Goal: Task Accomplishment & Management: Complete application form

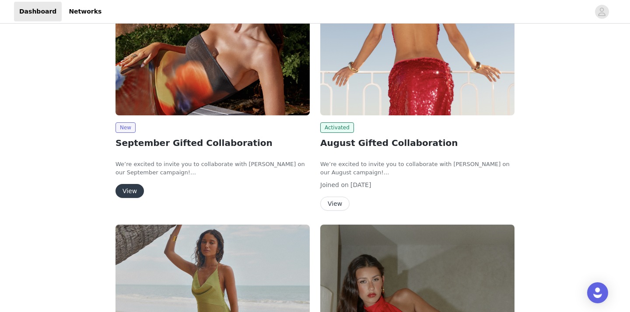
scroll to position [192, 0]
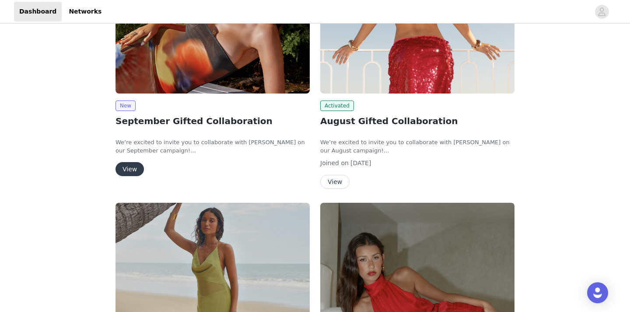
click at [130, 165] on button "View" at bounding box center [130, 169] width 28 height 14
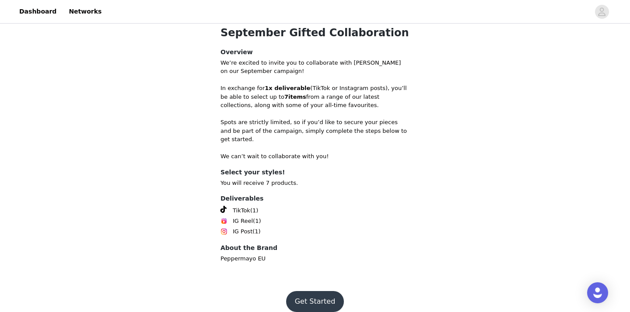
scroll to position [259, 0]
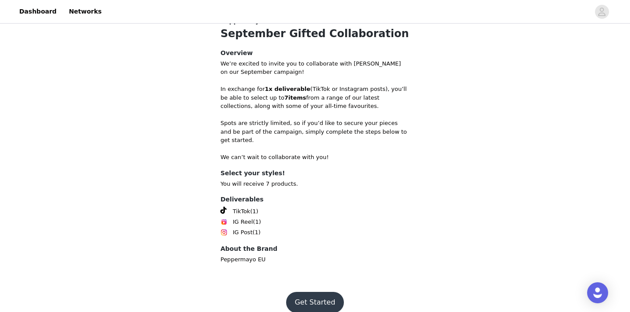
click at [311, 292] on button "Get Started" at bounding box center [315, 302] width 58 height 21
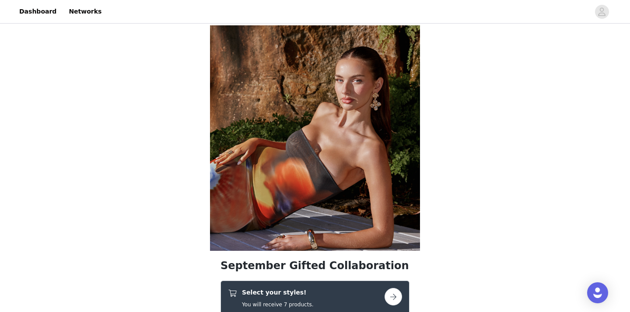
click at [390, 295] on button "button" at bounding box center [394, 297] width 18 height 18
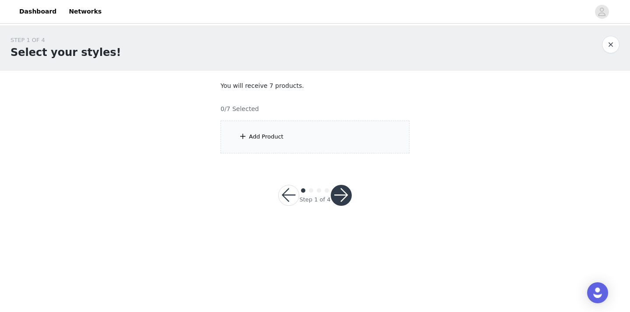
click at [337, 139] on div "Add Product" at bounding box center [315, 137] width 189 height 33
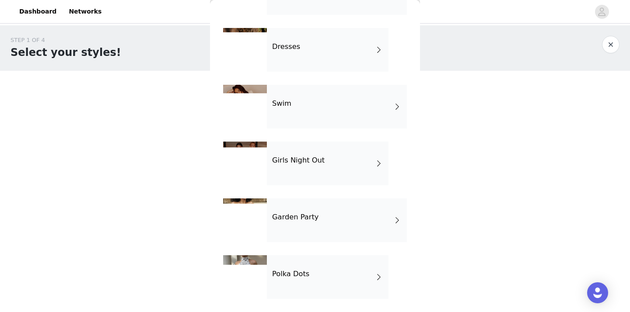
scroll to position [243, 0]
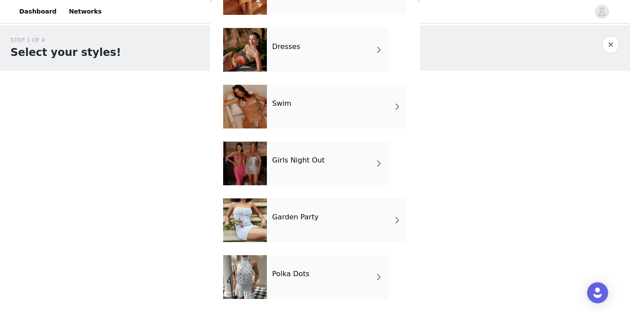
click at [320, 287] on div "Polka Dots" at bounding box center [328, 278] width 122 height 44
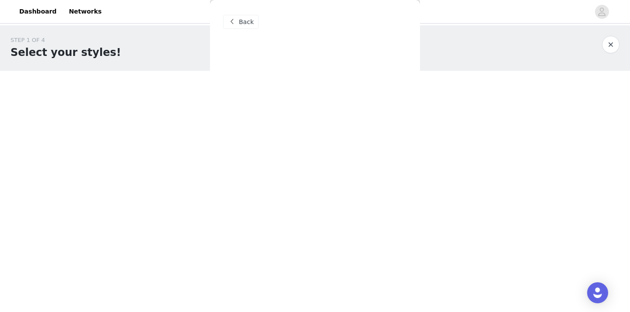
scroll to position [0, 0]
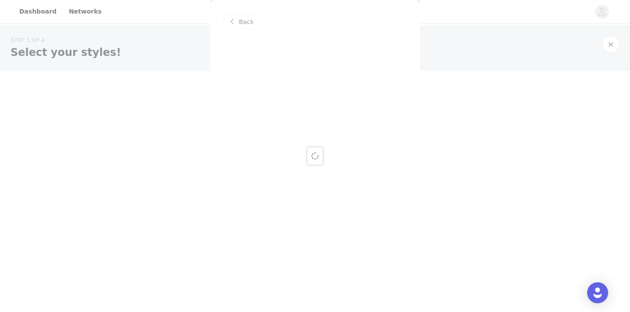
click at [376, 82] on div at bounding box center [315, 156] width 630 height 312
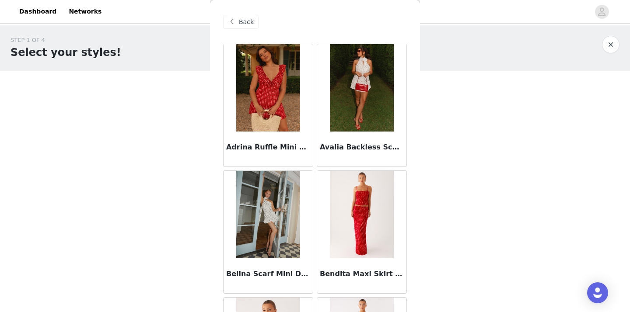
click at [246, 26] on span "Back" at bounding box center [246, 22] width 15 height 9
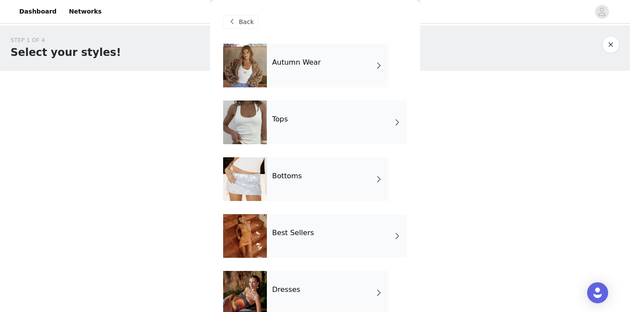
click at [317, 128] on div "Tops" at bounding box center [337, 123] width 140 height 44
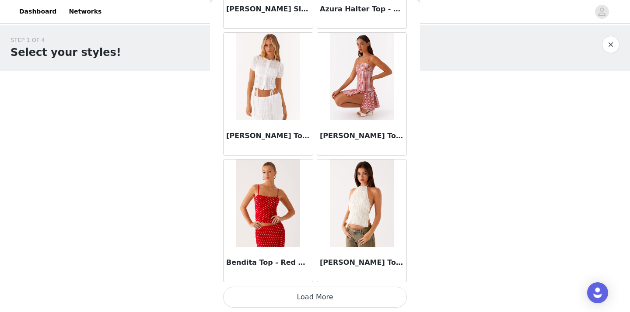
scroll to position [1027, 0]
click at [325, 302] on button "Load More" at bounding box center [315, 297] width 184 height 21
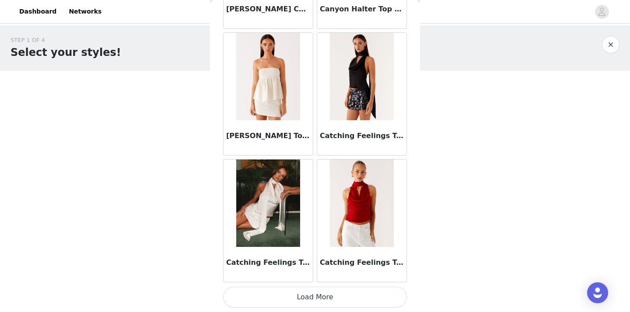
scroll to position [2296, 0]
click at [336, 295] on button "Load More" at bounding box center [315, 297] width 184 height 21
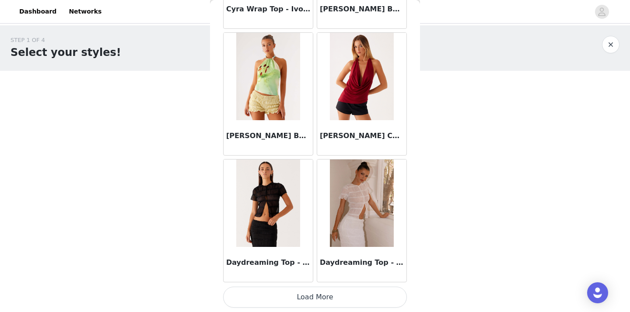
scroll to position [3565, 0]
click at [319, 292] on button "Load More" at bounding box center [315, 297] width 184 height 21
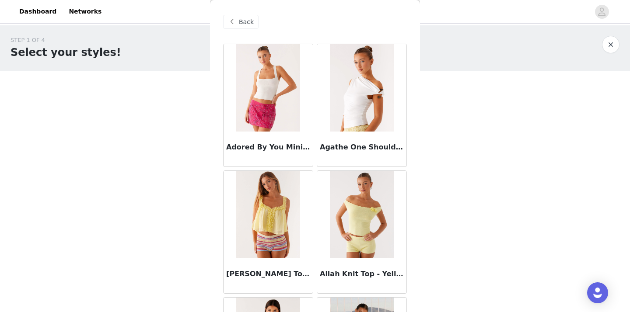
scroll to position [0, 0]
click at [239, 18] on div "Back" at bounding box center [240, 22] width 35 height 14
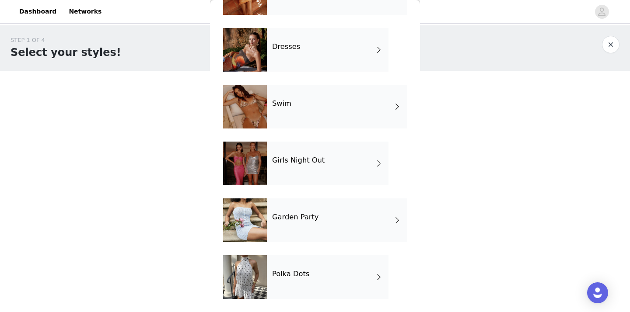
scroll to position [55, 0]
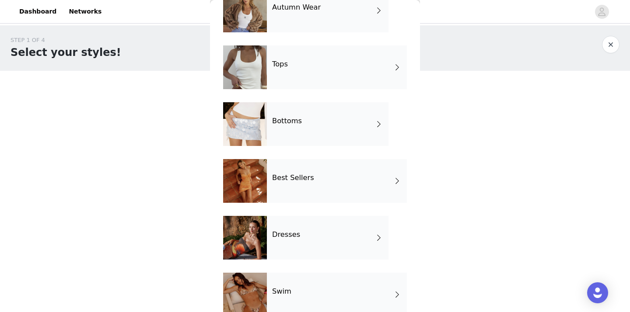
click at [310, 300] on div "Swim" at bounding box center [337, 295] width 140 height 44
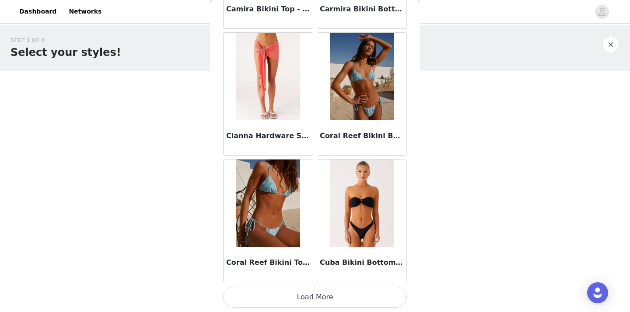
scroll to position [0, 0]
click at [347, 298] on button "Load More" at bounding box center [315, 297] width 184 height 21
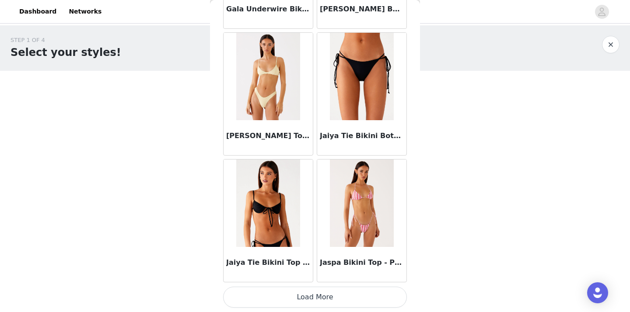
click at [333, 299] on button "Load More" at bounding box center [315, 297] width 184 height 21
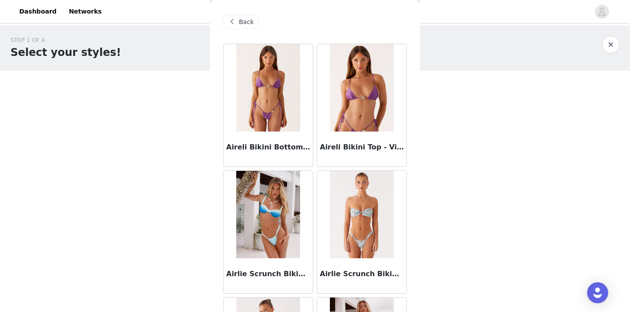
click at [241, 22] on span "Back" at bounding box center [246, 22] width 15 height 9
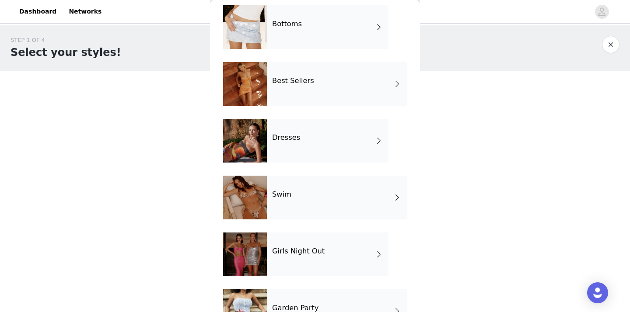
scroll to position [153, 0]
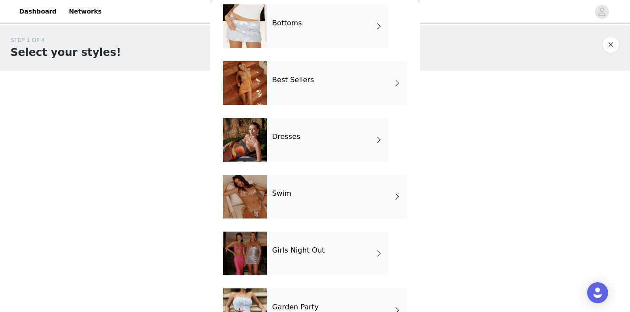
click at [291, 136] on h4 "Dresses" at bounding box center [286, 137] width 28 height 8
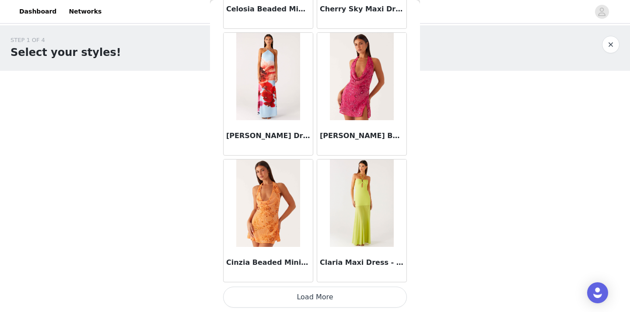
scroll to position [0, 0]
click at [322, 300] on button "Load More" at bounding box center [315, 297] width 184 height 21
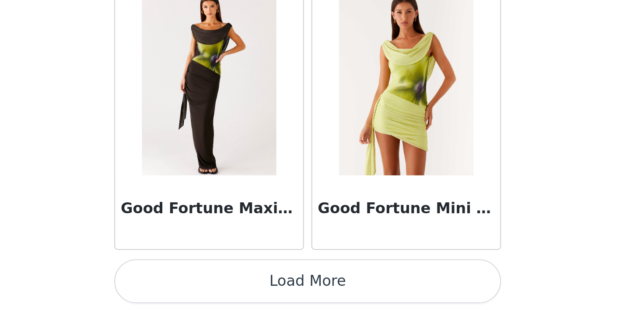
click at [223, 287] on button "Load More" at bounding box center [315, 297] width 184 height 21
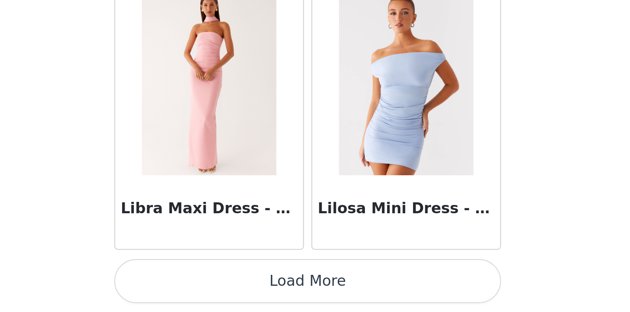
click at [223, 287] on button "Load More" at bounding box center [315, 297] width 184 height 21
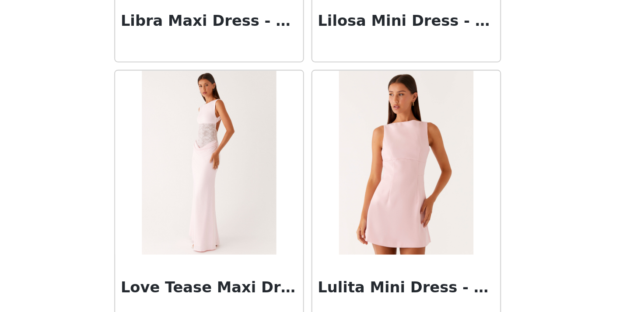
scroll to position [3661, 0]
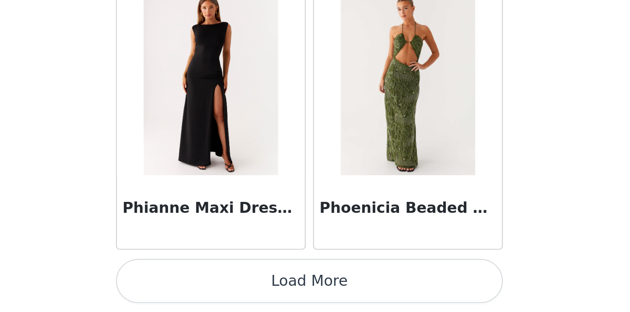
click at [223, 287] on button "Load More" at bounding box center [315, 297] width 184 height 21
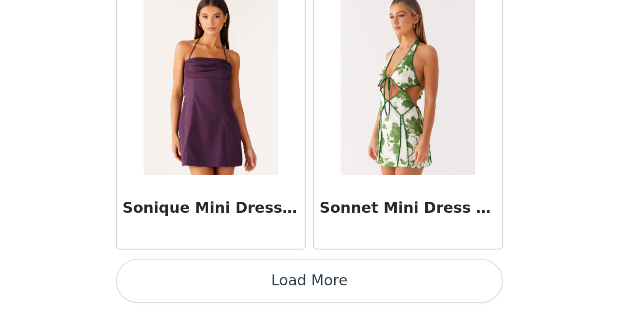
scroll to position [0, 0]
click at [223, 287] on button "Load More" at bounding box center [315, 297] width 184 height 21
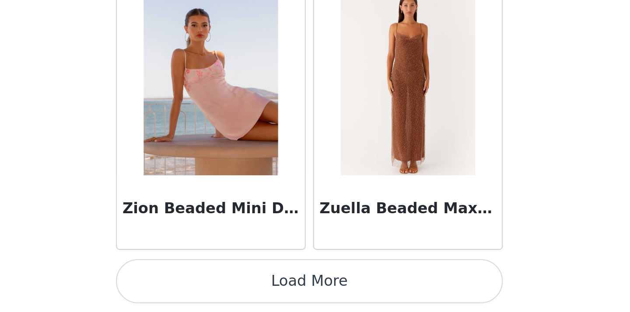
click at [223, 287] on button "Load More" at bounding box center [315, 297] width 184 height 21
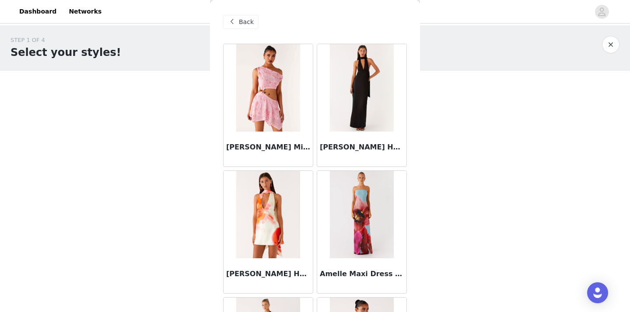
click at [243, 26] on span "Back" at bounding box center [246, 22] width 15 height 9
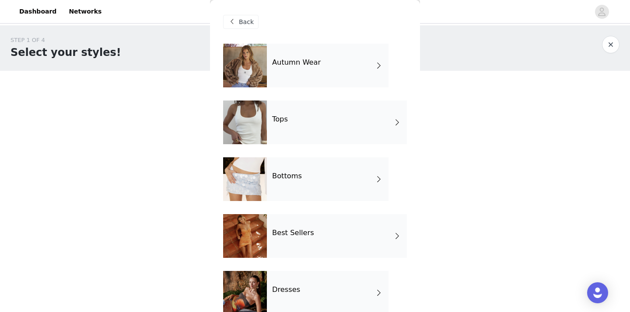
click at [305, 65] on h4 "Autumn Wear" at bounding box center [296, 63] width 49 height 8
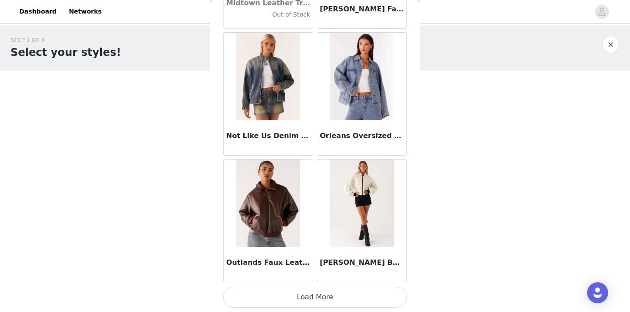
click at [371, 298] on button "Load More" at bounding box center [315, 297] width 184 height 21
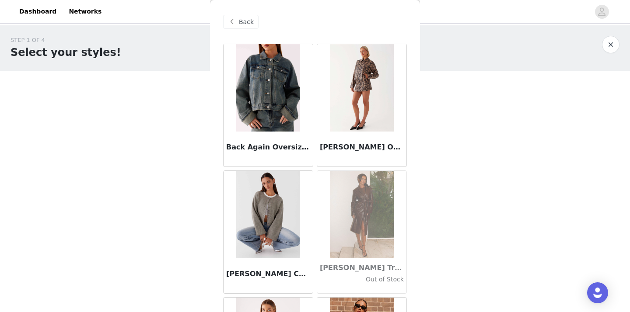
click at [237, 24] on div "Back" at bounding box center [240, 22] width 35 height 14
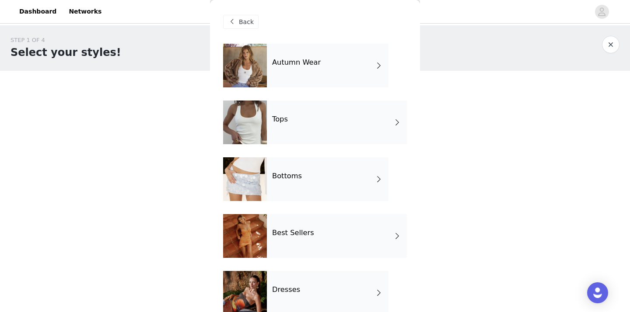
click at [295, 119] on div "Tops" at bounding box center [337, 123] width 140 height 44
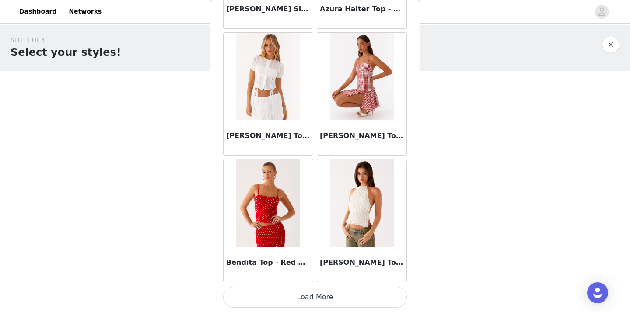
click at [318, 300] on button "Load More" at bounding box center [315, 297] width 184 height 21
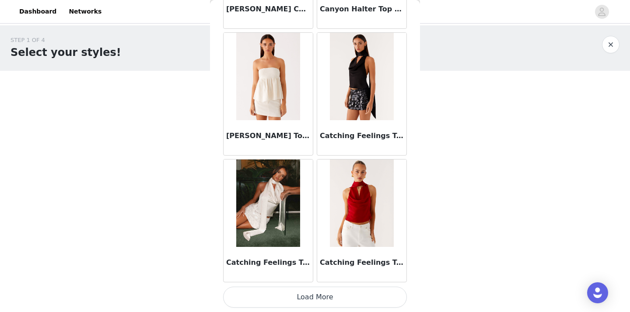
click at [318, 300] on button "Load More" at bounding box center [315, 297] width 184 height 21
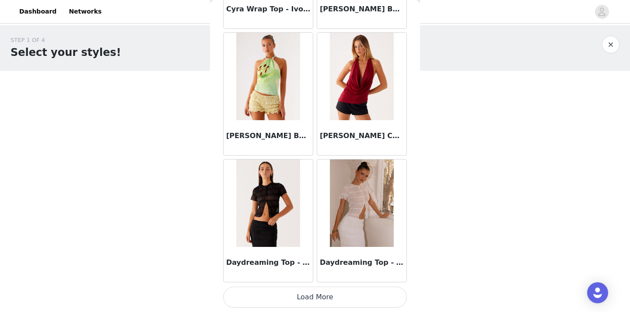
click at [318, 300] on button "Load More" at bounding box center [315, 297] width 184 height 21
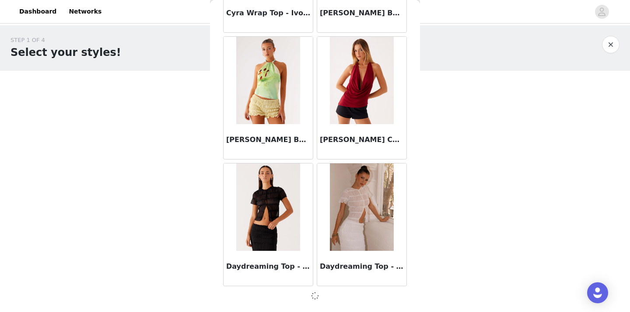
scroll to position [3561, 0]
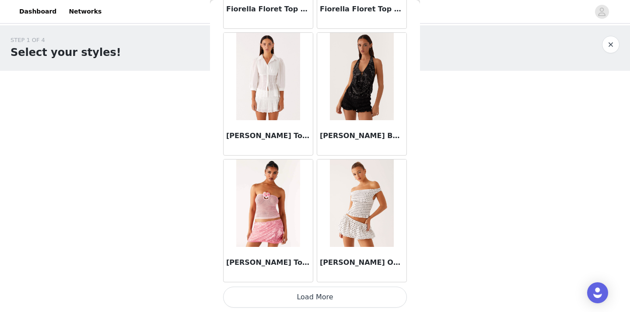
click at [318, 300] on button "Load More" at bounding box center [315, 297] width 184 height 21
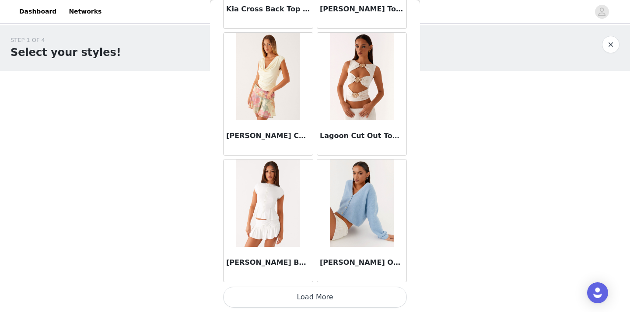
scroll to position [6103, 0]
click at [318, 300] on button "Load More" at bounding box center [315, 297] width 184 height 21
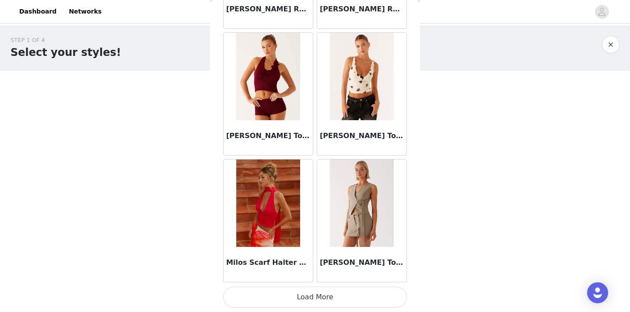
scroll to position [7373, 0]
click at [317, 290] on button "Load More" at bounding box center [315, 297] width 184 height 21
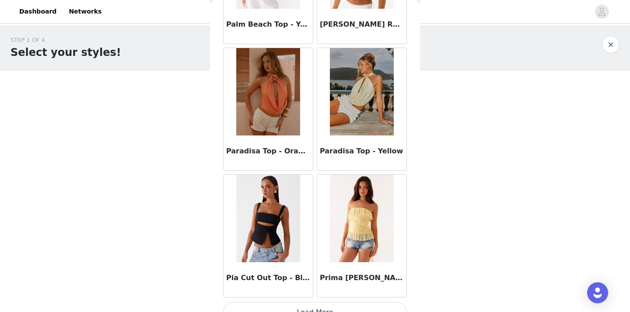
scroll to position [8627, 0]
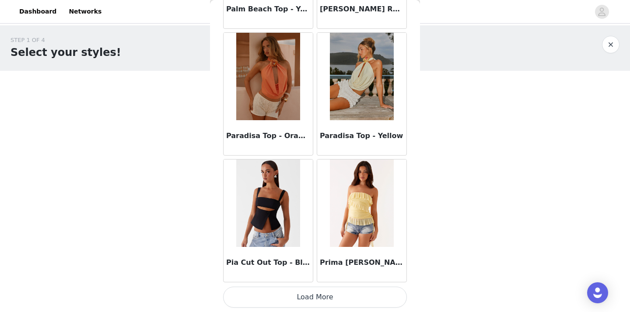
click at [318, 295] on button "Load More" at bounding box center [315, 297] width 184 height 21
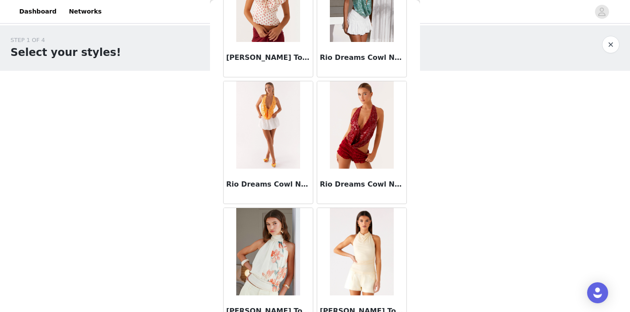
scroll to position [9356, 0]
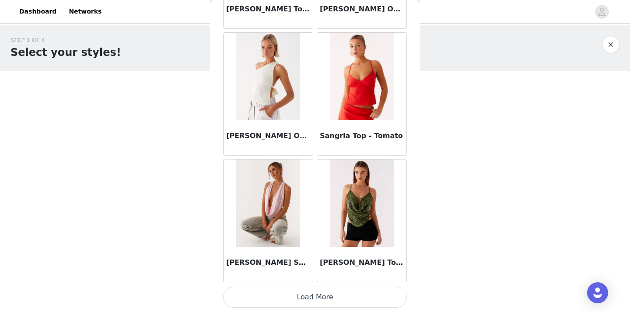
click at [318, 294] on button "Load More" at bounding box center [315, 297] width 184 height 21
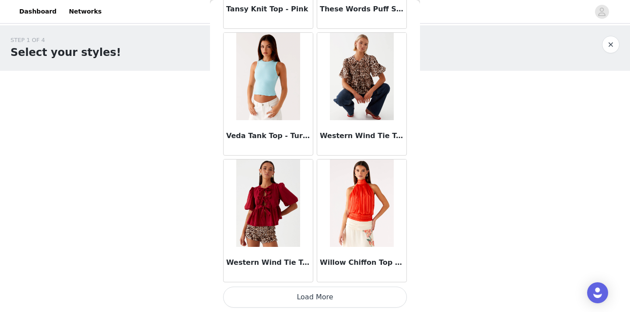
scroll to position [0, 0]
click at [318, 294] on button "Load More" at bounding box center [315, 297] width 184 height 21
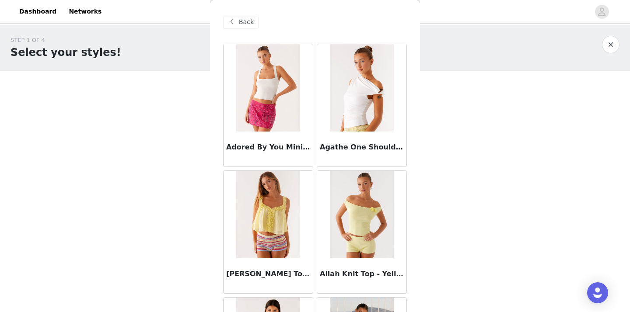
click at [239, 22] on span "Back" at bounding box center [246, 22] width 15 height 9
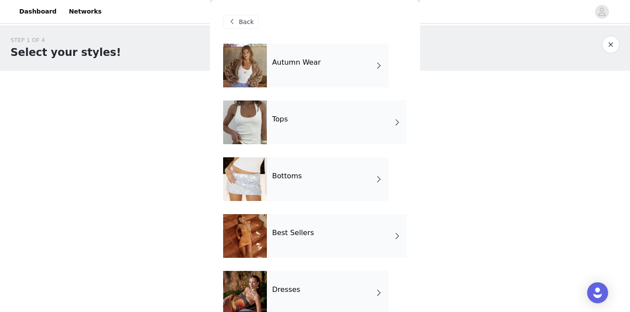
click at [302, 169] on div "Bottoms" at bounding box center [328, 180] width 122 height 44
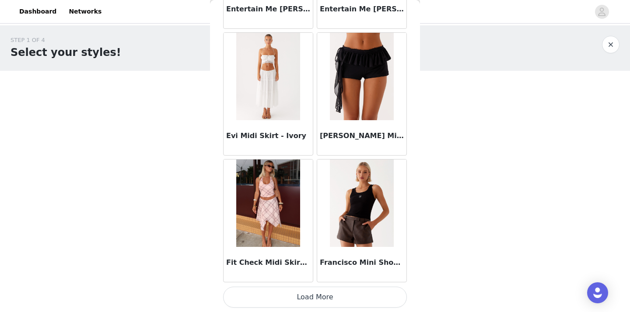
click at [315, 298] on button "Load More" at bounding box center [315, 297] width 184 height 21
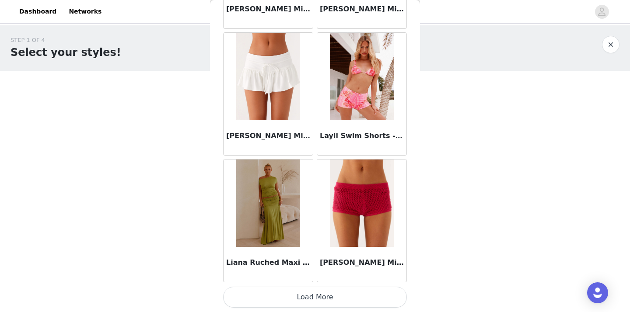
click at [315, 298] on button "Load More" at bounding box center [315, 297] width 184 height 21
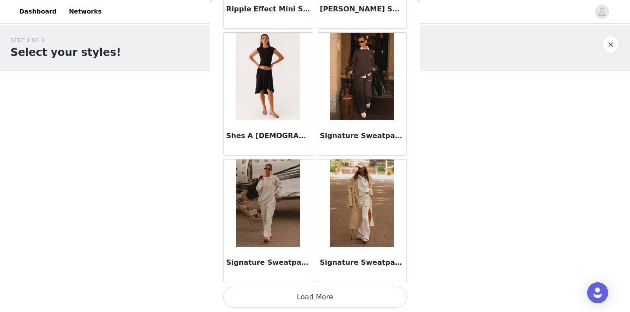
click at [337, 295] on button "Load More" at bounding box center [315, 297] width 184 height 21
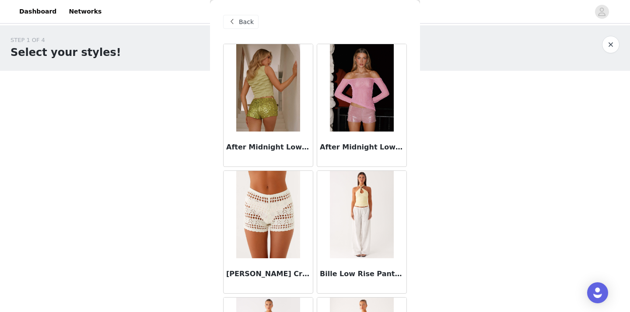
click at [246, 22] on span "Back" at bounding box center [246, 22] width 15 height 9
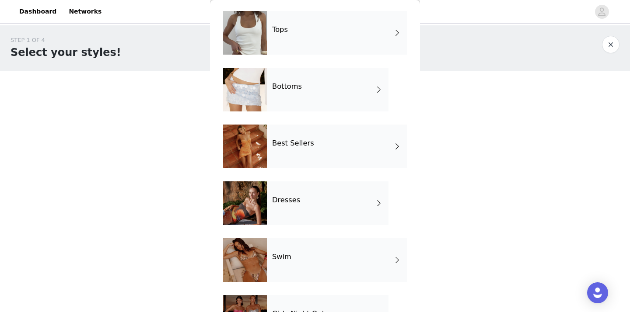
scroll to position [100, 0]
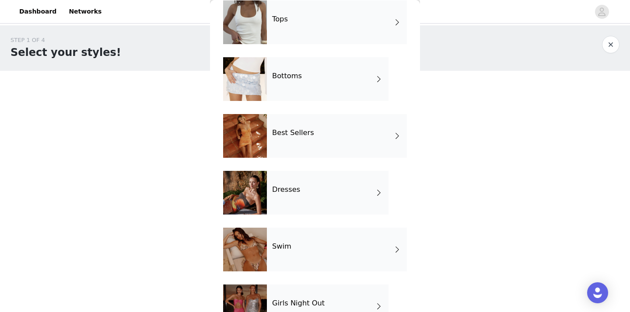
click at [328, 145] on div "Best Sellers" at bounding box center [337, 136] width 140 height 44
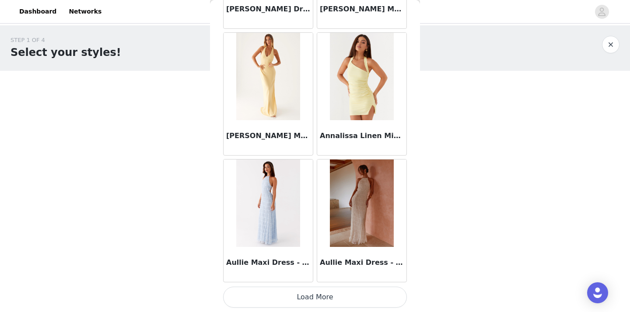
scroll to position [0, 0]
click at [341, 294] on button "Load More" at bounding box center [315, 297] width 184 height 21
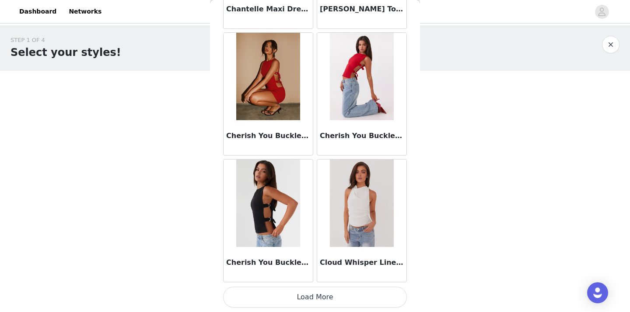
scroll to position [2296, 0]
click at [301, 303] on button "Load More" at bounding box center [315, 297] width 184 height 21
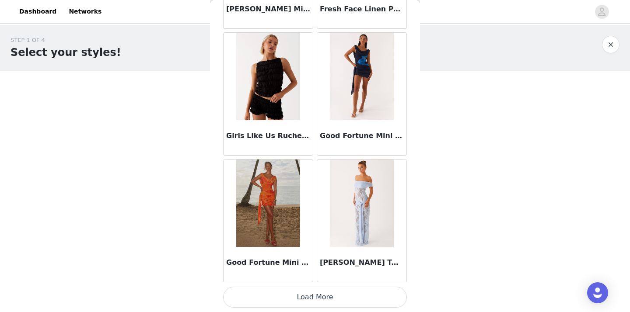
scroll to position [3565, 0]
click at [318, 298] on button "Load More" at bounding box center [315, 297] width 184 height 21
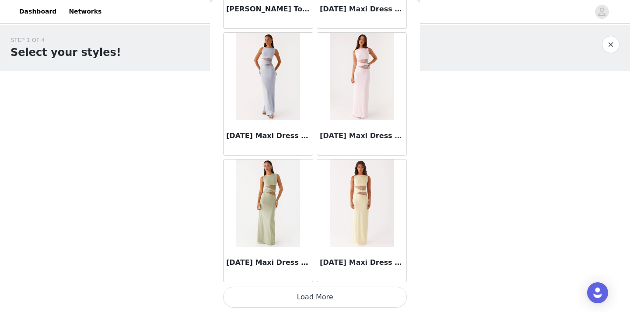
scroll to position [0, 0]
click at [318, 298] on button "Load More" at bounding box center [315, 297] width 184 height 21
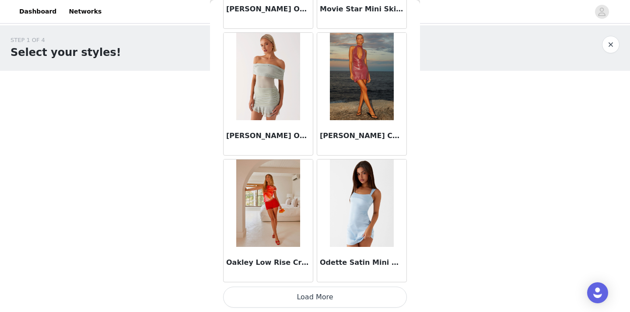
click at [319, 298] on button "Load More" at bounding box center [315, 297] width 184 height 21
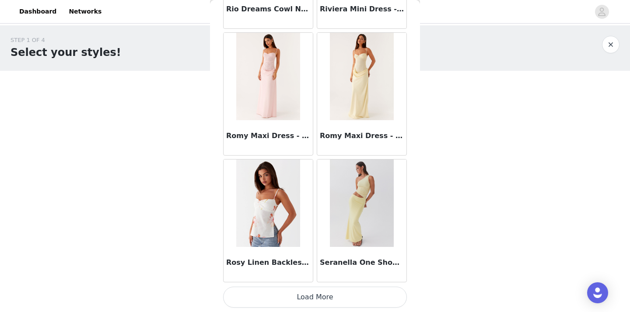
click at [319, 298] on button "Load More" at bounding box center [315, 297] width 184 height 21
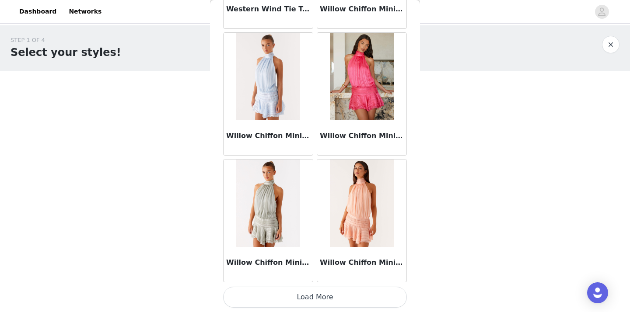
scroll to position [0, 0]
click at [319, 298] on button "Load More" at bounding box center [315, 297] width 184 height 21
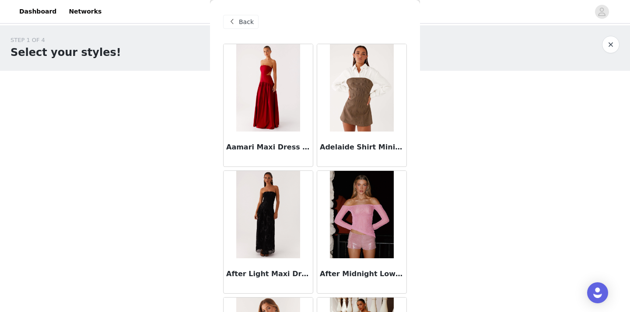
click at [245, 32] on div "Back" at bounding box center [315, 22] width 184 height 44
click at [245, 26] on span "Back" at bounding box center [246, 22] width 15 height 9
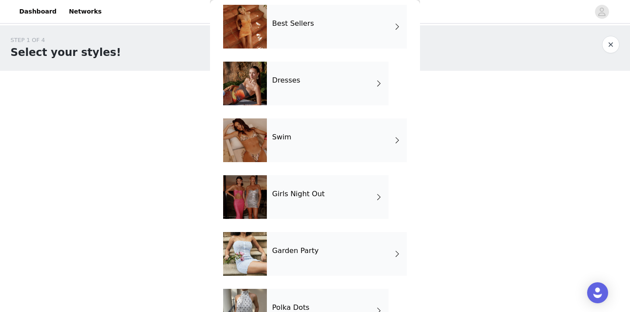
scroll to position [211, 0]
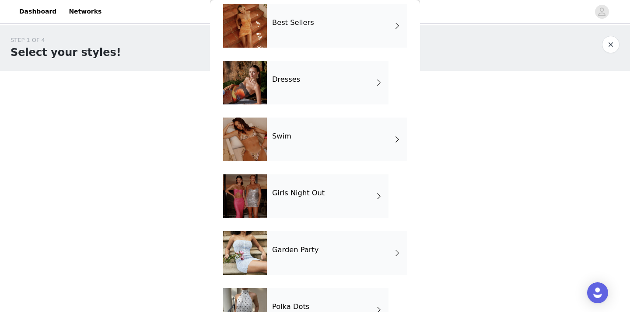
click at [343, 181] on div "Girls Night Out" at bounding box center [328, 197] width 122 height 44
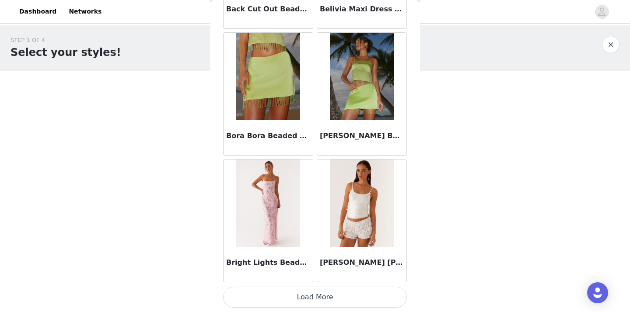
scroll to position [0, 0]
click at [337, 297] on button "Load More" at bounding box center [315, 297] width 184 height 21
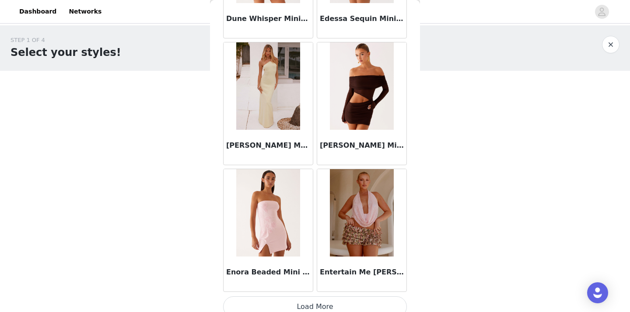
scroll to position [2287, 0]
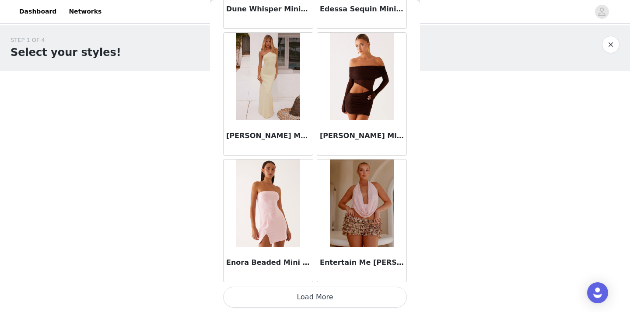
click at [337, 298] on button "Load More" at bounding box center [315, 297] width 184 height 21
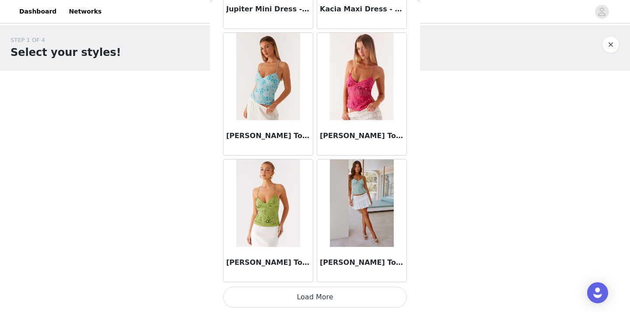
scroll to position [0, 0]
click at [337, 298] on button "Load More" at bounding box center [315, 297] width 184 height 21
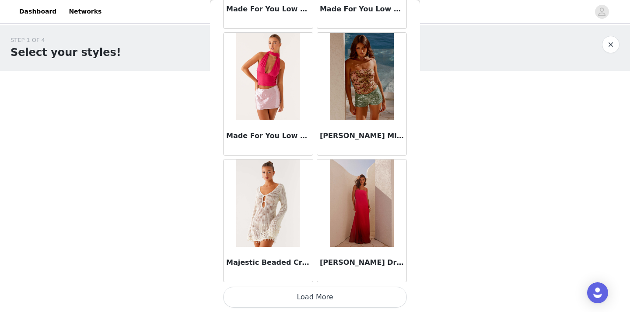
scroll to position [4834, 0]
click at [337, 298] on button "Load More" at bounding box center [315, 297] width 184 height 21
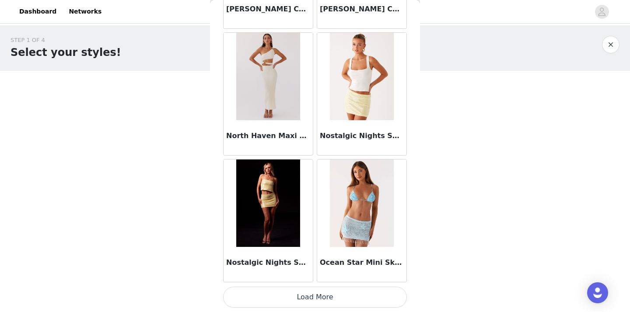
scroll to position [0, 0]
click at [356, 296] on button "Load More" at bounding box center [315, 297] width 184 height 21
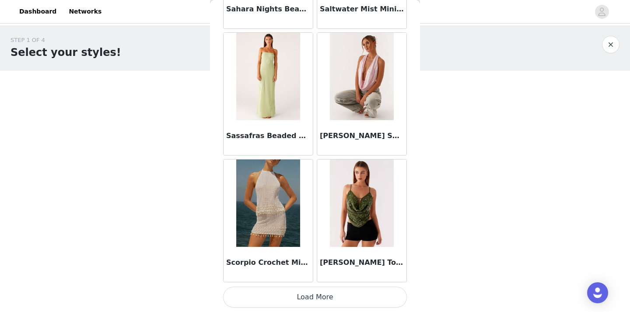
click at [310, 303] on button "Load More" at bounding box center [315, 297] width 184 height 21
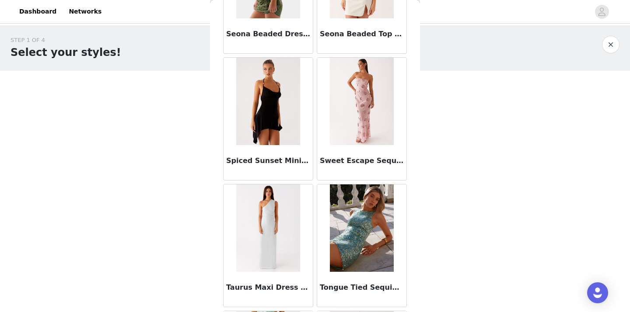
scroll to position [7732, 0]
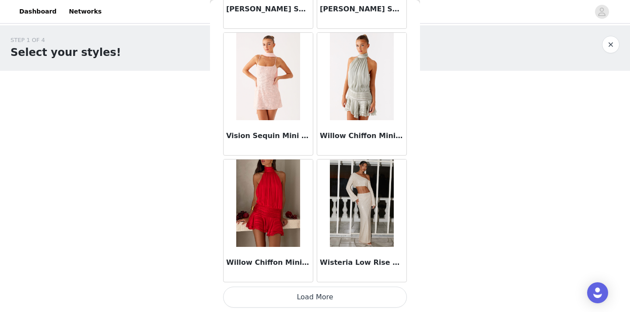
click at [310, 303] on button "Load More" at bounding box center [315, 297] width 184 height 21
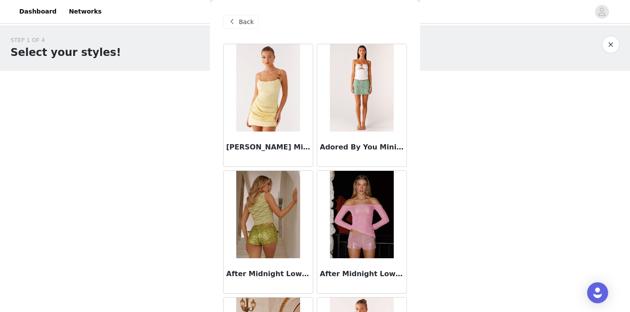
scroll to position [0, 0]
click at [237, 24] on div "Back" at bounding box center [240, 22] width 35 height 14
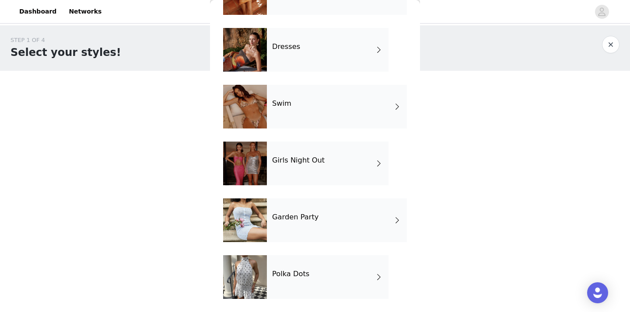
click at [327, 207] on div "Garden Party" at bounding box center [337, 221] width 140 height 44
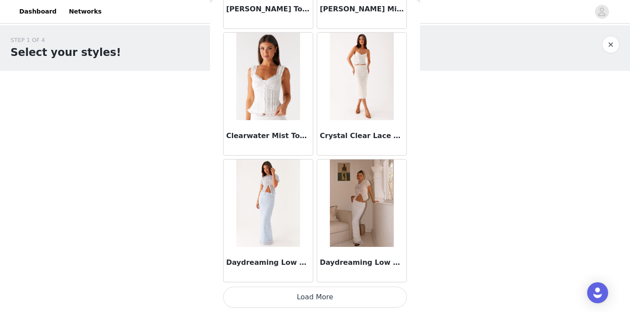
click at [331, 301] on button "Load More" at bounding box center [315, 297] width 184 height 21
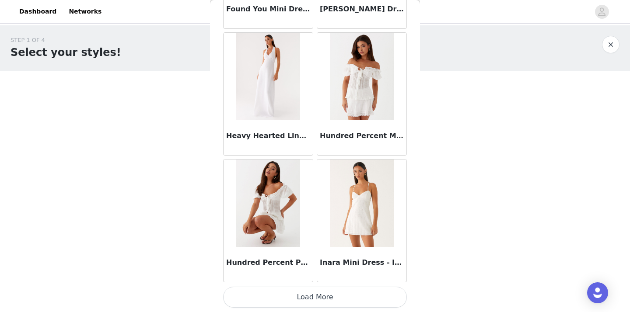
scroll to position [2296, 0]
click at [331, 301] on button "Load More" at bounding box center [315, 297] width 184 height 21
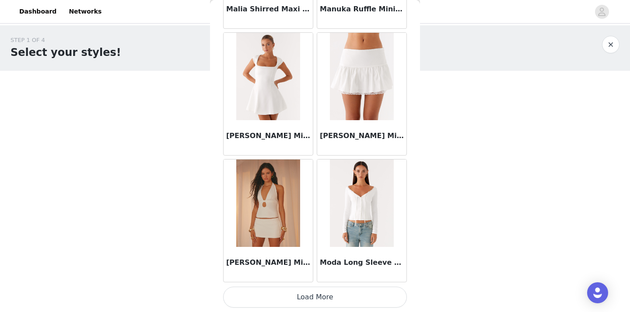
click at [331, 301] on button "Load More" at bounding box center [315, 297] width 184 height 21
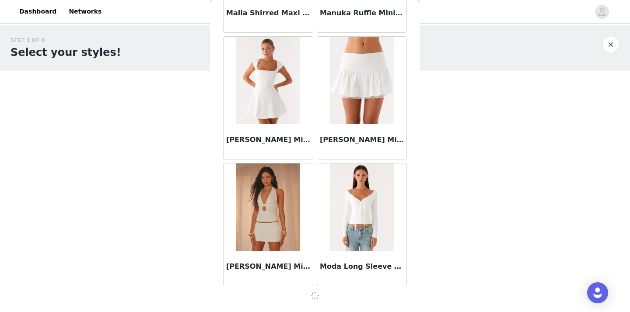
scroll to position [3561, 0]
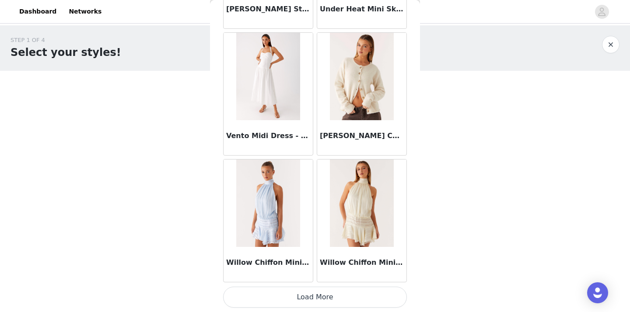
click at [331, 301] on button "Load More" at bounding box center [315, 297] width 184 height 21
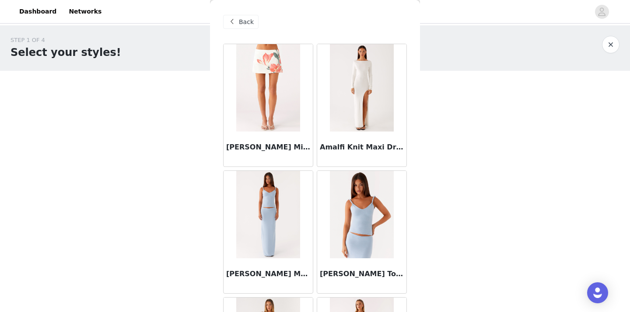
scroll to position [0, 0]
click at [248, 24] on span "Back" at bounding box center [246, 22] width 15 height 9
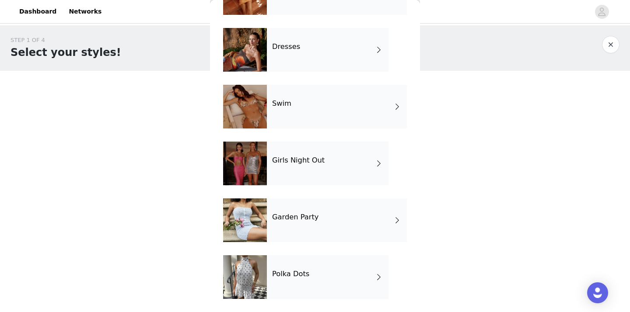
scroll to position [243, 0]
click at [332, 275] on div "Polka Dots" at bounding box center [328, 278] width 122 height 44
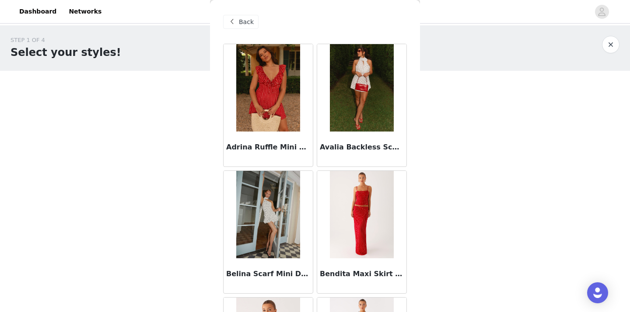
scroll to position [0, 0]
click at [247, 19] on span "Back" at bounding box center [246, 22] width 15 height 9
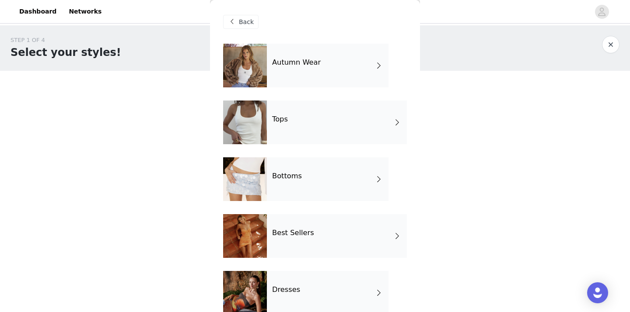
click at [309, 286] on div "Dresses" at bounding box center [328, 293] width 122 height 44
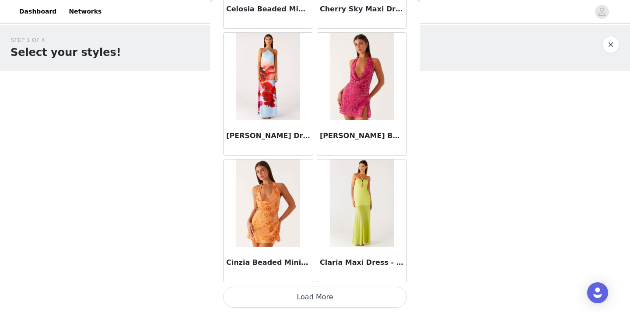
scroll to position [1027, 0]
click at [338, 297] on button "Load More" at bounding box center [315, 297] width 184 height 21
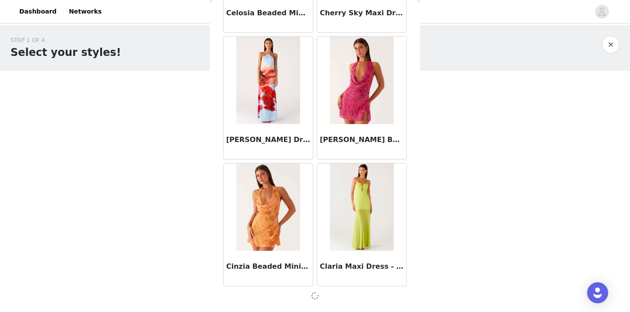
scroll to position [1023, 0]
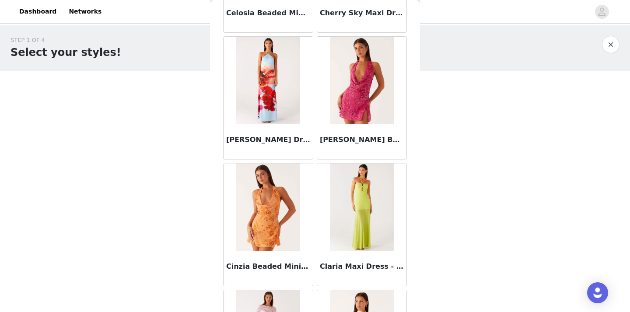
click at [256, 182] on img at bounding box center [267, 208] width 63 height 88
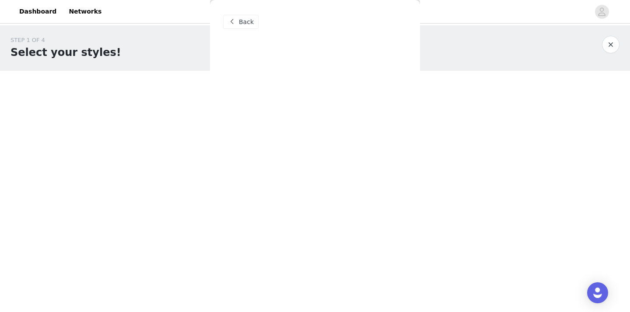
scroll to position [0, 0]
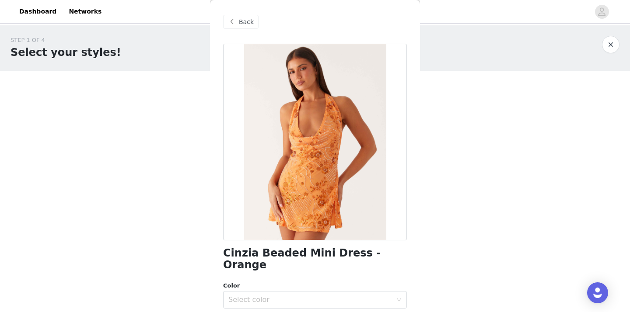
click at [260, 20] on div "Back" at bounding box center [315, 22] width 184 height 44
click at [252, 20] on span "Back" at bounding box center [246, 22] width 15 height 9
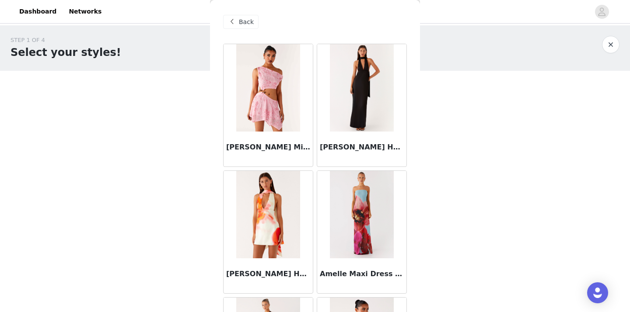
click at [252, 20] on span "Back" at bounding box center [246, 22] width 15 height 9
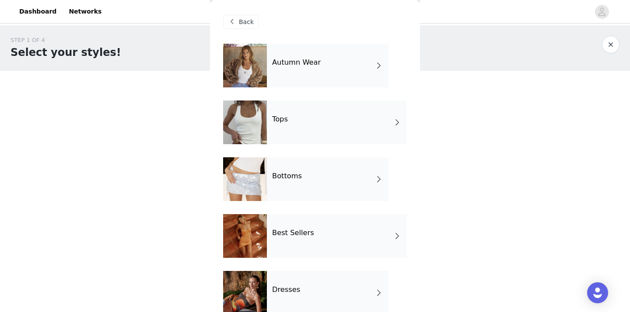
scroll to position [64, 0]
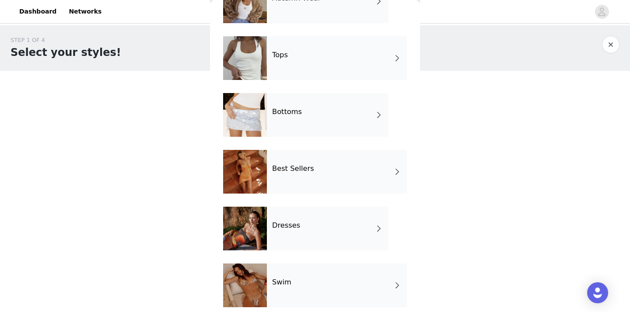
click at [328, 232] on div "Dresses" at bounding box center [328, 229] width 122 height 44
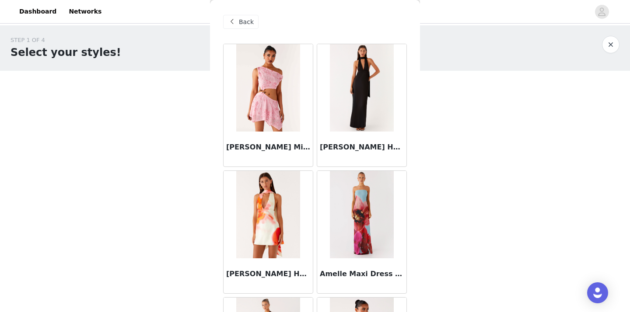
scroll to position [0, 0]
click at [248, 27] on div "Back" at bounding box center [240, 22] width 35 height 14
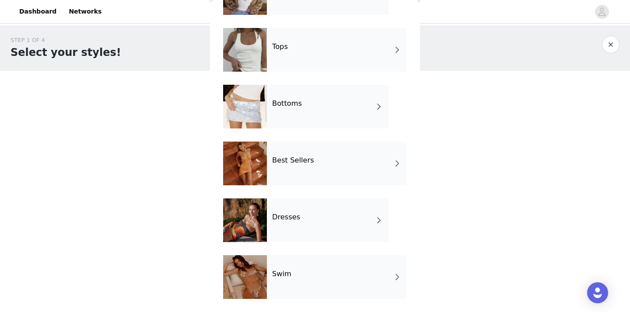
scroll to position [85, 0]
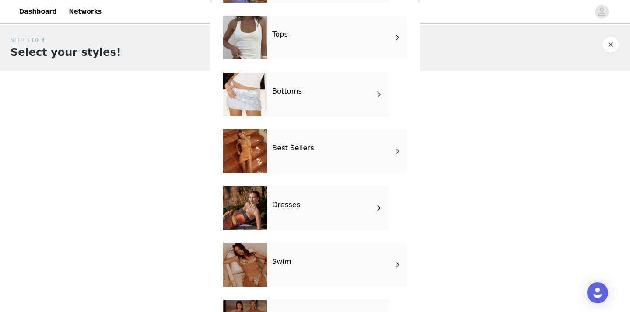
click at [317, 210] on div "Dresses" at bounding box center [328, 208] width 122 height 44
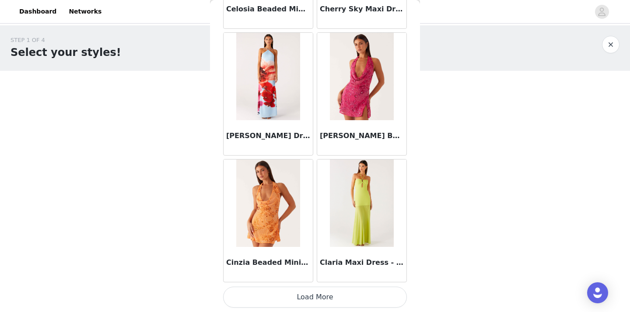
scroll to position [0, 0]
click at [306, 307] on button "Load More" at bounding box center [315, 297] width 184 height 21
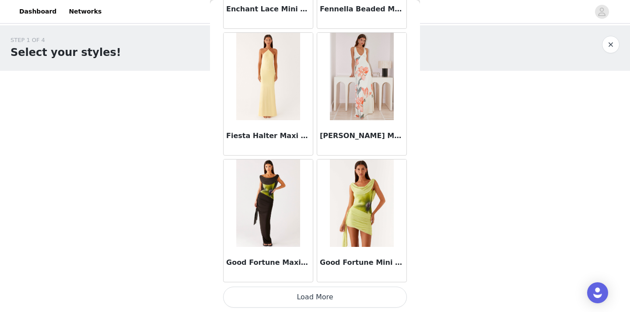
click at [295, 300] on button "Load More" at bounding box center [315, 297] width 184 height 21
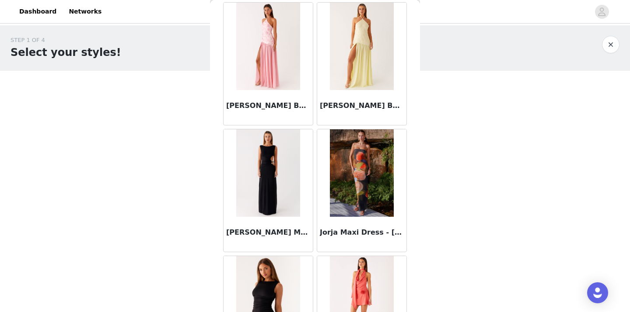
scroll to position [2966, 0]
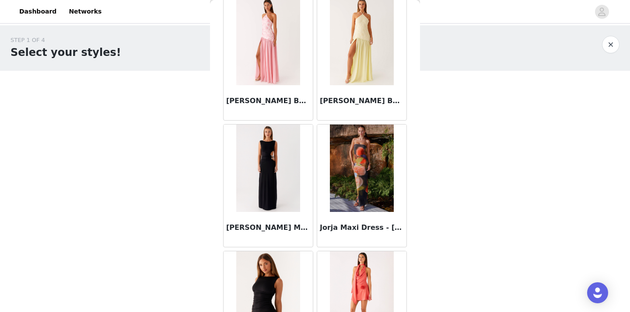
click at [271, 178] on img at bounding box center [267, 169] width 63 height 88
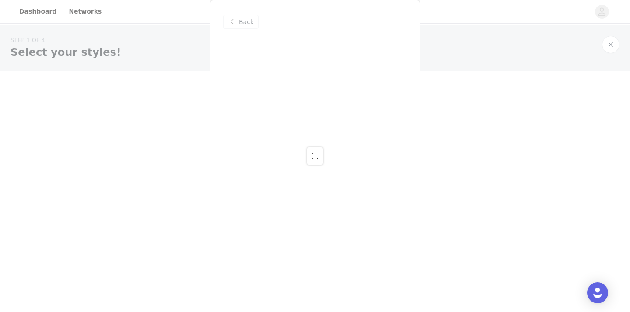
scroll to position [0, 0]
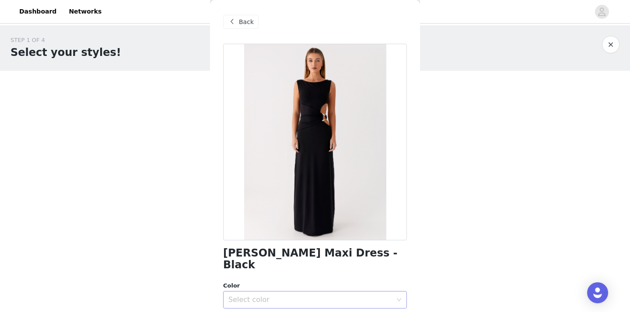
click at [280, 296] on div "Select color" at bounding box center [310, 300] width 164 height 9
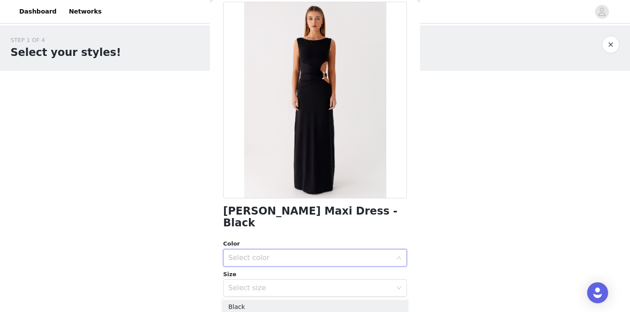
scroll to position [68, 0]
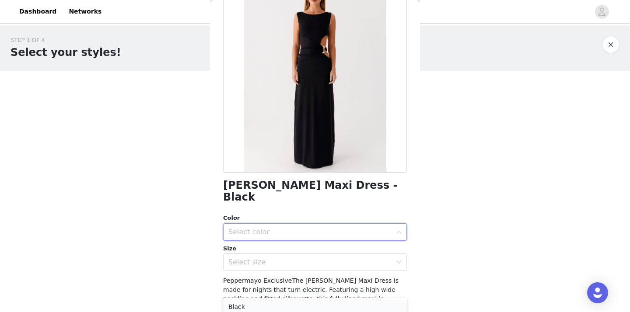
click at [272, 305] on li "Black" at bounding box center [315, 307] width 184 height 14
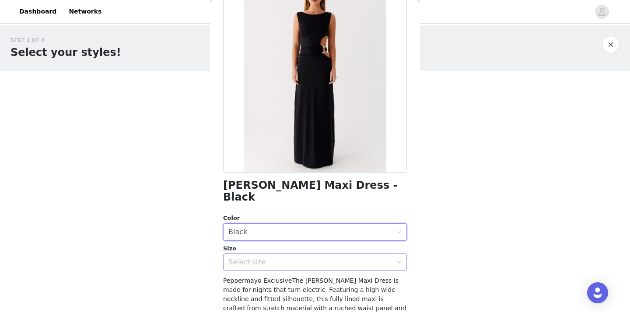
click at [298, 258] on div "Select size" at bounding box center [310, 262] width 164 height 9
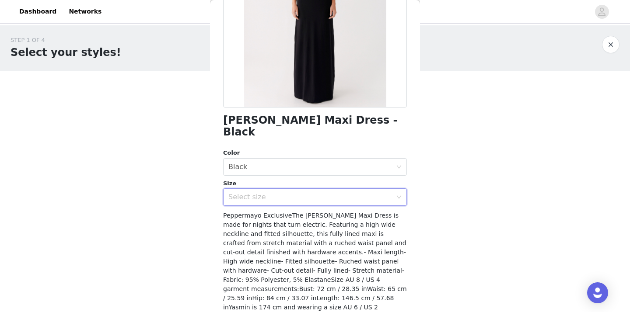
scroll to position [2, 0]
click at [292, 179] on div "Size Select size" at bounding box center [315, 192] width 184 height 27
click at [293, 193] on div "Select size" at bounding box center [310, 197] width 164 height 9
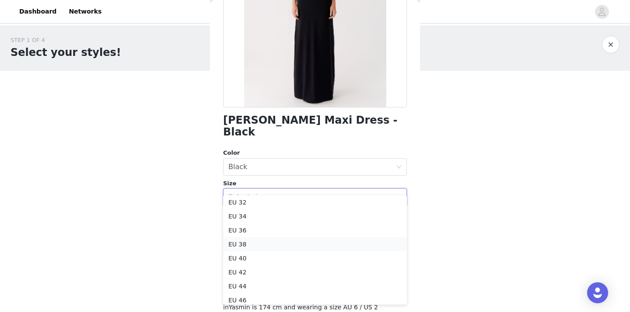
click at [266, 245] on li "EU 38" at bounding box center [315, 245] width 184 height 14
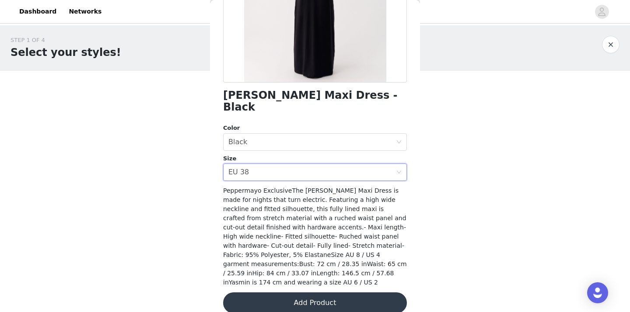
scroll to position [158, 0]
click at [301, 293] on button "Add Product" at bounding box center [315, 303] width 184 height 21
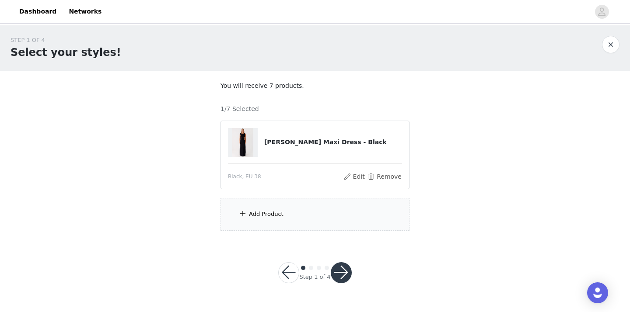
click at [298, 202] on div "Add Product" at bounding box center [315, 214] width 189 height 33
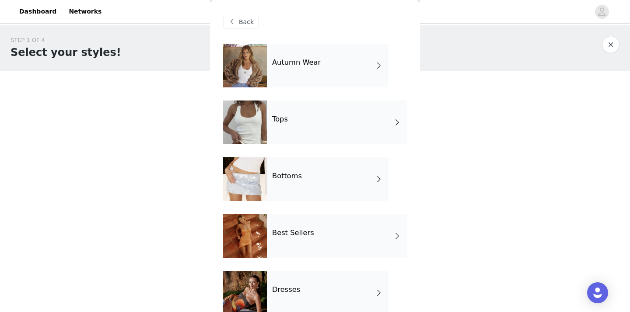
click at [289, 283] on div "Dresses" at bounding box center [328, 293] width 122 height 44
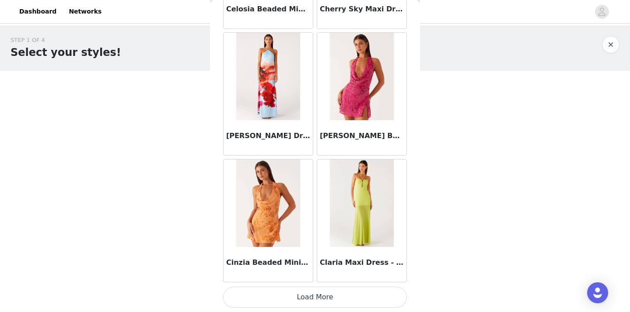
click at [323, 299] on button "Load More" at bounding box center [315, 297] width 184 height 21
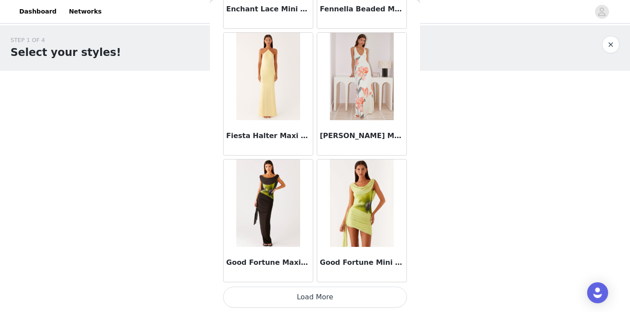
click at [329, 299] on button "Load More" at bounding box center [315, 297] width 184 height 21
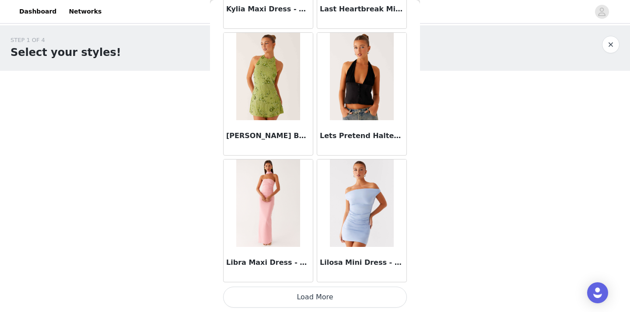
scroll to position [3565, 0]
click at [322, 302] on button "Load More" at bounding box center [315, 297] width 184 height 21
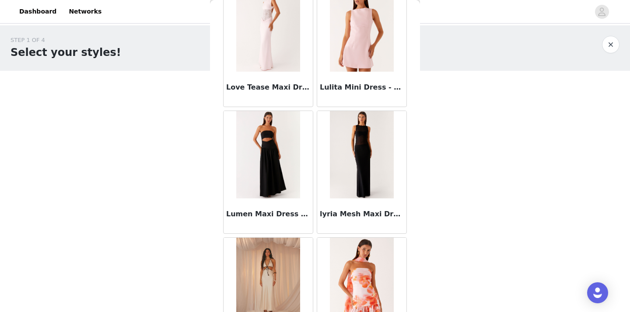
scroll to position [3840, 0]
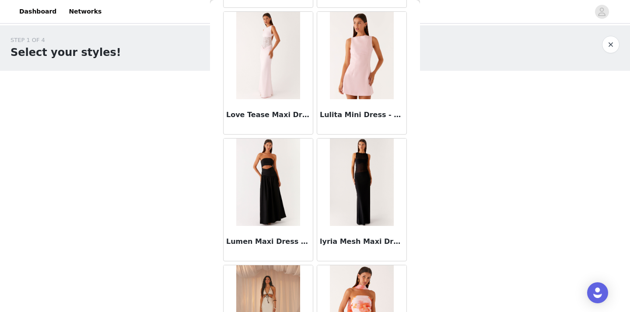
click at [347, 52] on img at bounding box center [361, 56] width 63 height 88
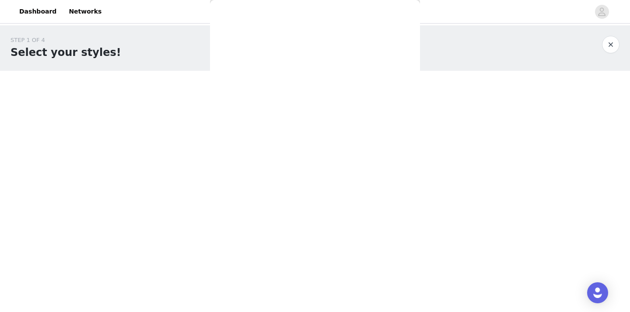
scroll to position [0, 0]
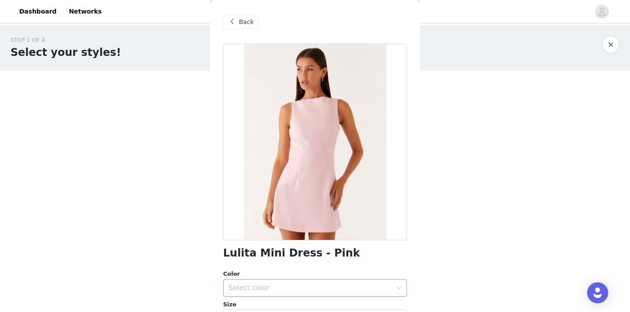
click at [278, 287] on div "Select color" at bounding box center [310, 288] width 164 height 9
click at [263, 307] on li "Pink" at bounding box center [315, 307] width 184 height 14
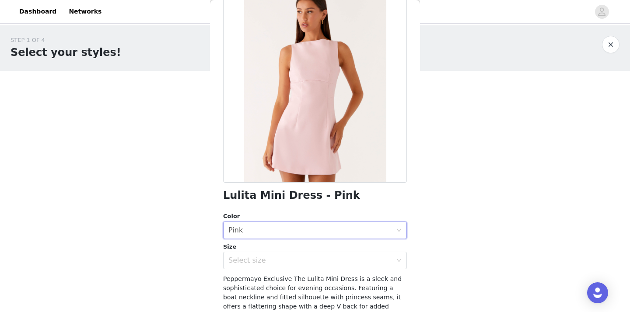
scroll to position [79, 0]
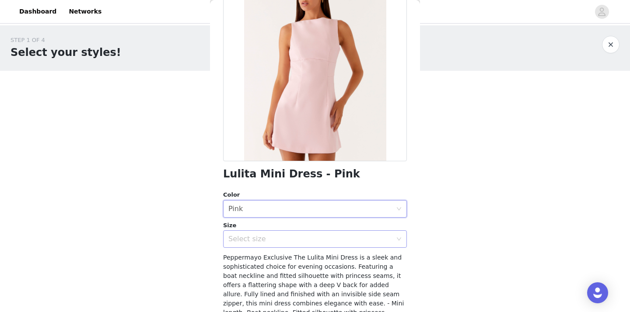
click at [285, 239] on div "Select size" at bounding box center [310, 239] width 164 height 9
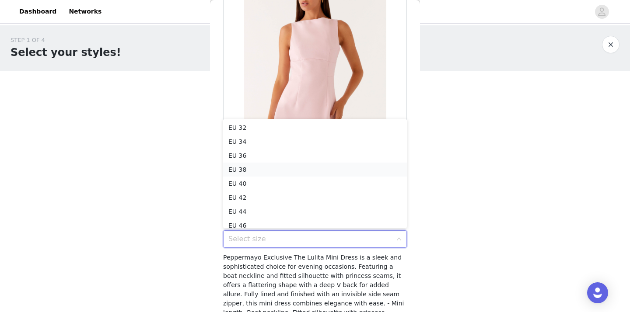
scroll to position [4, 0]
click at [267, 162] on li "EU 38" at bounding box center [315, 165] width 184 height 14
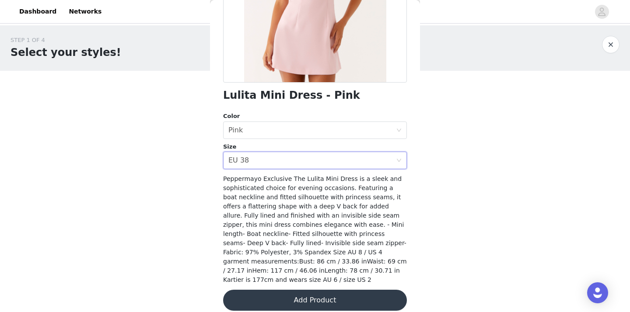
scroll to position [158, 0]
click at [304, 291] on button "Add Product" at bounding box center [315, 301] width 184 height 21
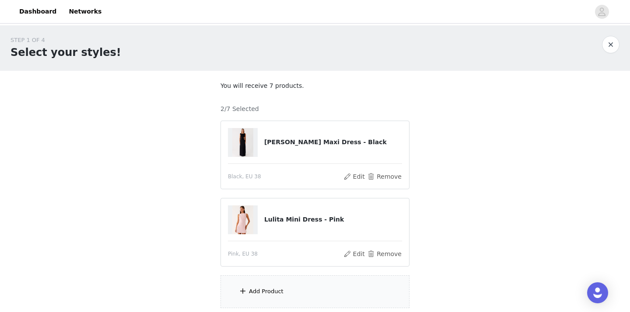
click at [306, 294] on div "Add Product" at bounding box center [315, 292] width 189 height 33
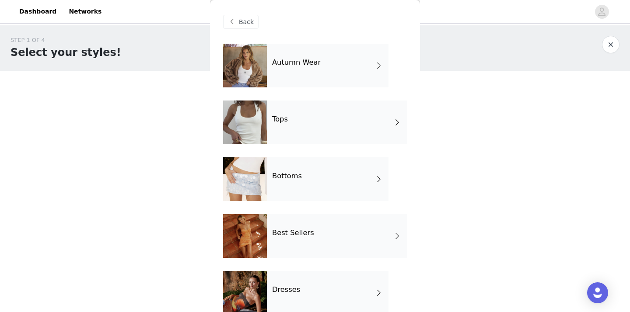
click at [286, 277] on div "Dresses" at bounding box center [328, 293] width 122 height 44
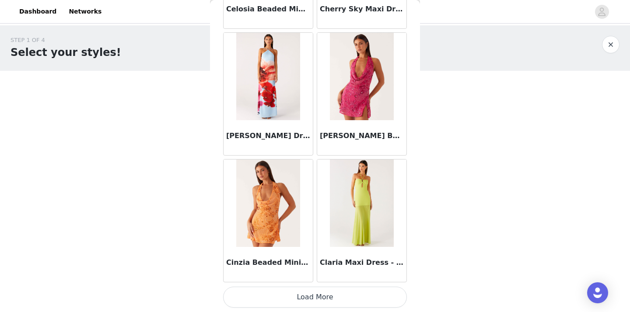
click at [307, 299] on button "Load More" at bounding box center [315, 297] width 184 height 21
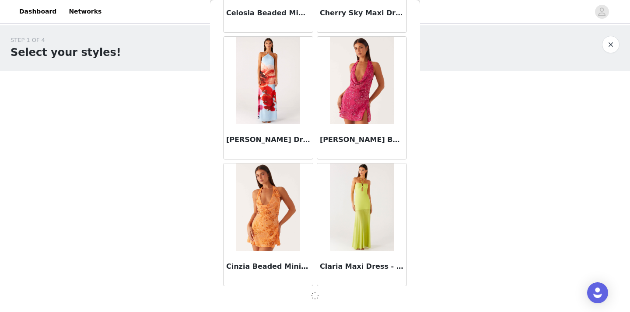
scroll to position [1023, 0]
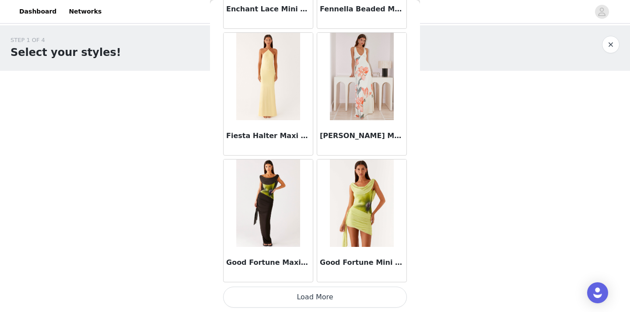
click at [332, 293] on button "Load More" at bounding box center [315, 297] width 184 height 21
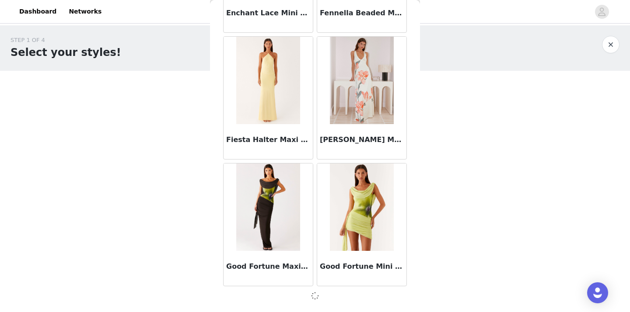
scroll to position [2292, 0]
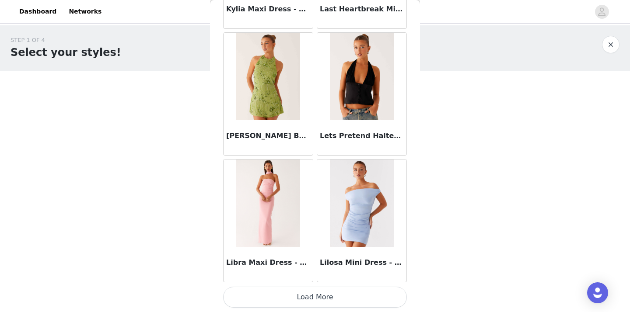
click at [328, 294] on button "Load More" at bounding box center [315, 297] width 184 height 21
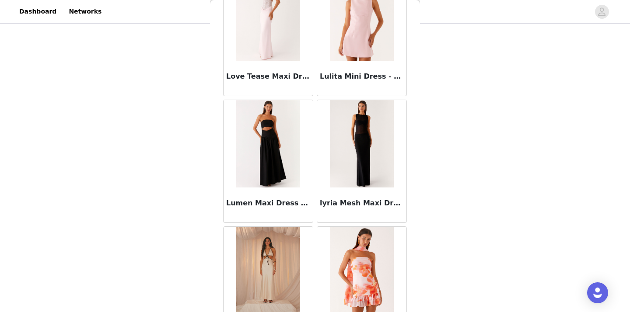
scroll to position [3882, 0]
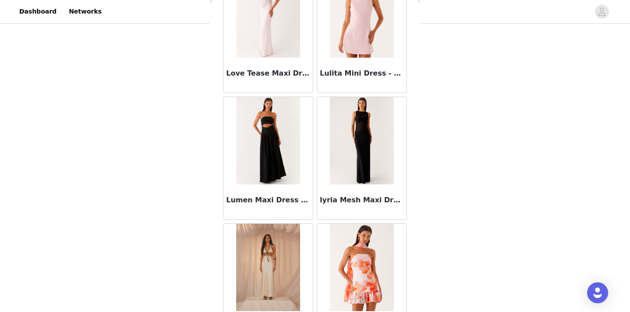
click at [263, 138] on img at bounding box center [268, 141] width 64 height 88
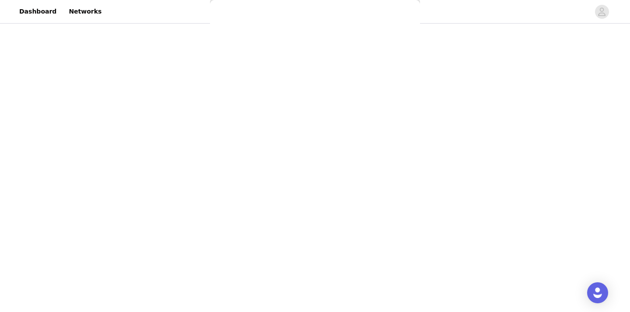
scroll to position [0, 0]
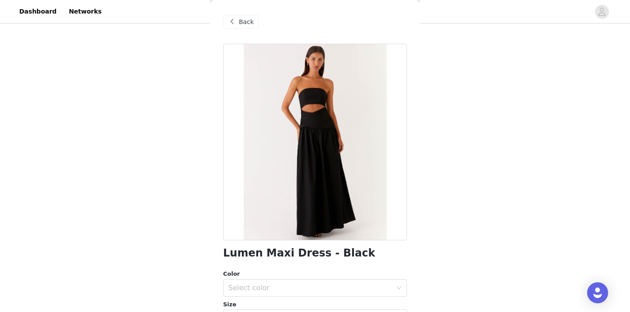
click at [267, 279] on div "Color Select color" at bounding box center [315, 283] width 184 height 27
click at [267, 285] on div "Select color" at bounding box center [310, 288] width 164 height 9
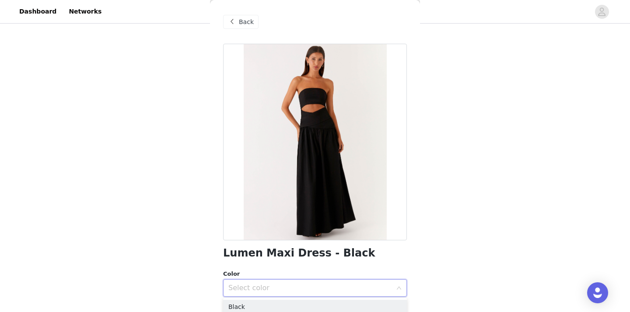
click at [278, 299] on ul "Black" at bounding box center [315, 307] width 184 height 18
click at [278, 304] on li "Black" at bounding box center [315, 307] width 184 height 14
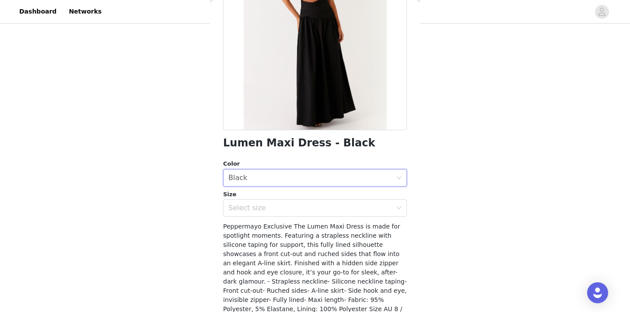
scroll to position [111, 0]
click at [287, 203] on div "Select size" at bounding box center [312, 208] width 168 height 17
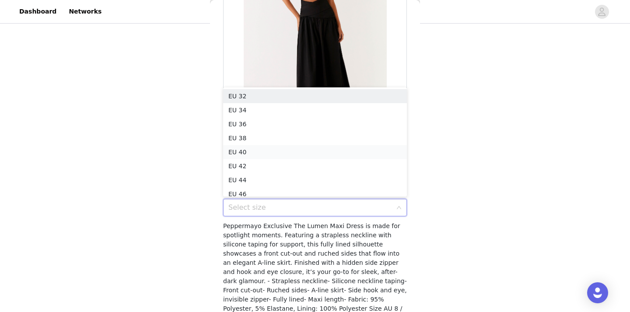
scroll to position [4, 0]
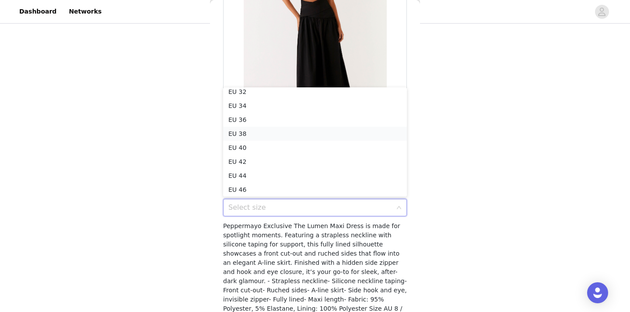
click at [274, 129] on li "EU 38" at bounding box center [315, 134] width 184 height 14
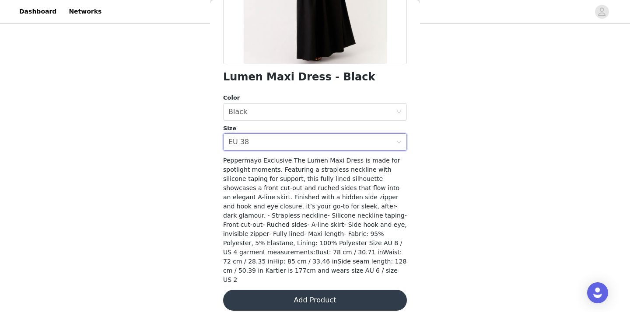
scroll to position [176, 0]
click at [281, 305] on div "Lumen Maxi Dress - Black Color Select color Black Size Select size EU 38 Pepper…" at bounding box center [315, 95] width 184 height 454
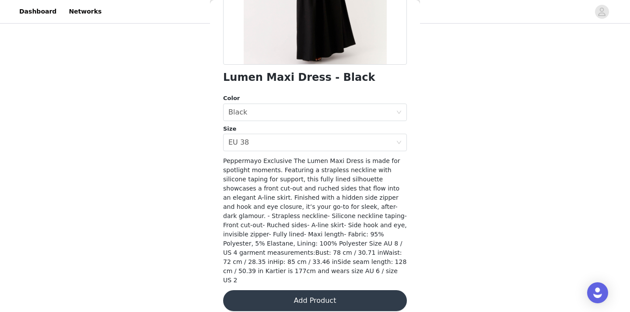
click at [282, 297] on button "Add Product" at bounding box center [315, 301] width 184 height 21
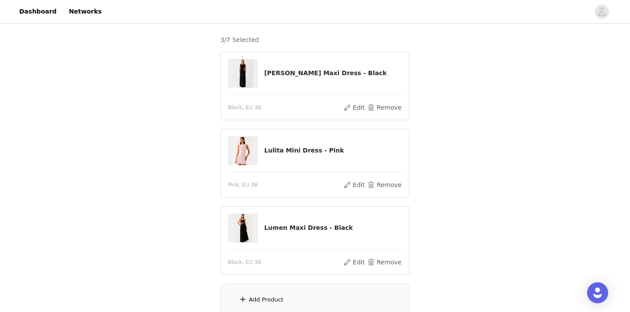
click at [282, 296] on div "Add Product" at bounding box center [315, 300] width 189 height 33
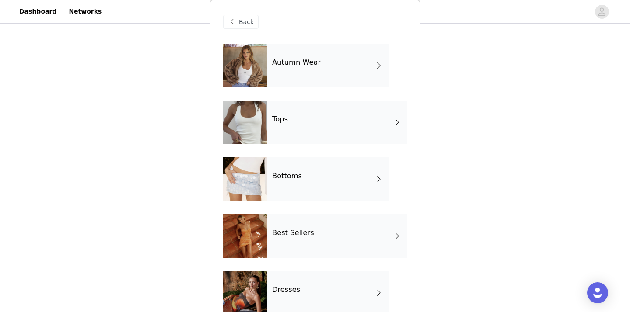
scroll to position [68, 0]
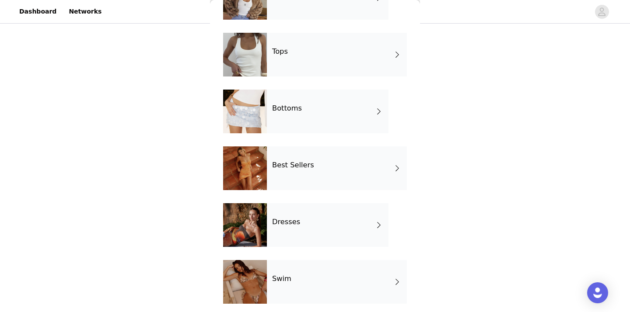
click at [311, 234] on div "Dresses" at bounding box center [328, 226] width 122 height 44
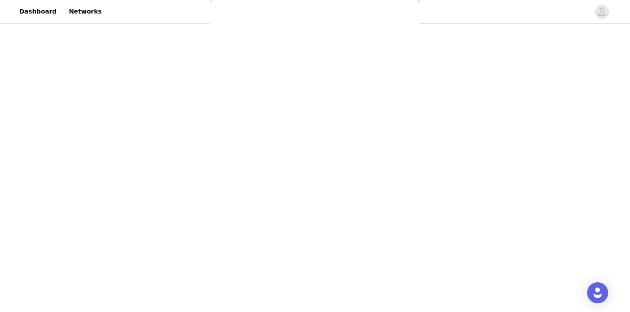
scroll to position [0, 0]
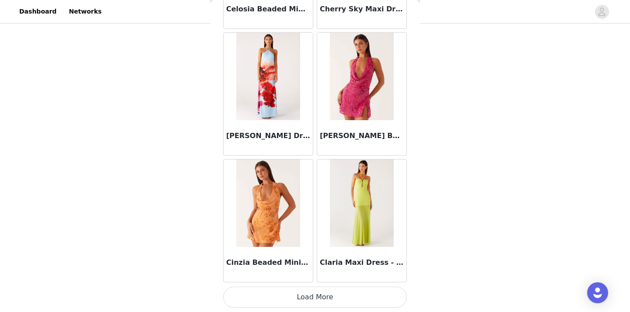
click at [292, 297] on button "Load More" at bounding box center [315, 297] width 184 height 21
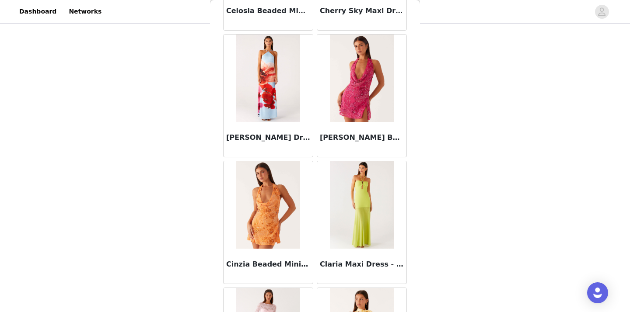
scroll to position [147, 0]
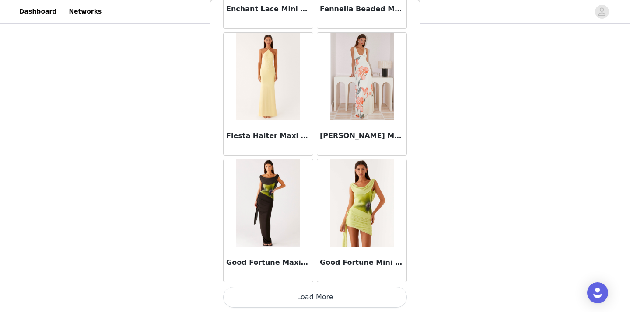
click at [316, 298] on button "Load More" at bounding box center [315, 297] width 184 height 21
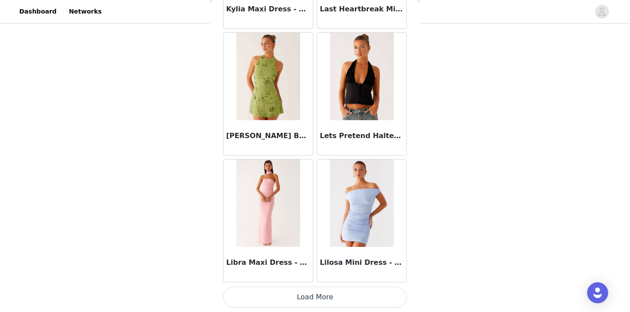
click at [316, 297] on button "Load More" at bounding box center [315, 297] width 184 height 21
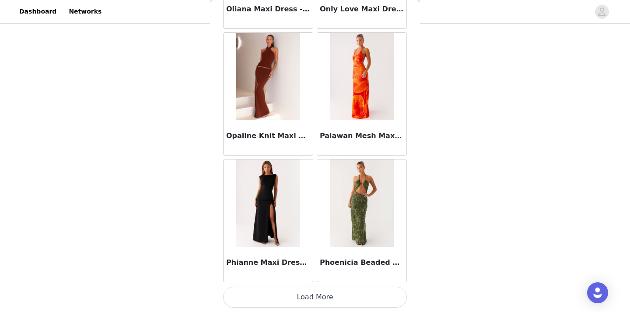
scroll to position [4834, 0]
click at [314, 303] on button "Load More" at bounding box center [315, 297] width 184 height 21
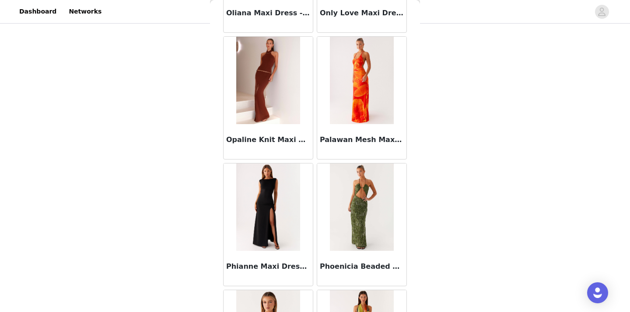
scroll to position [147, 0]
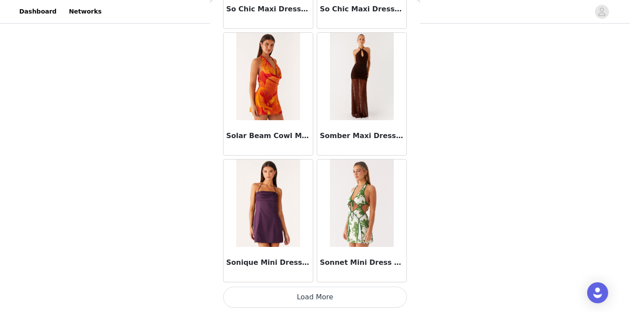
click at [326, 298] on button "Load More" at bounding box center [315, 297] width 184 height 21
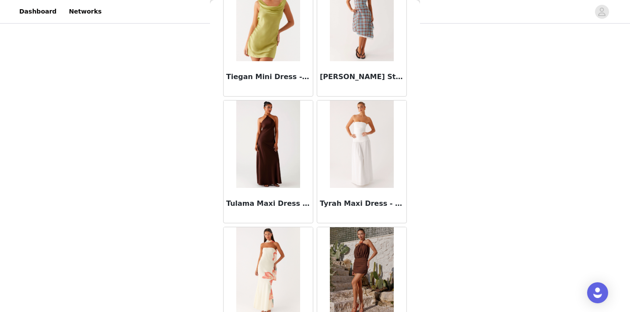
scroll to position [6544, 0]
click at [365, 154] on img at bounding box center [361, 144] width 63 height 88
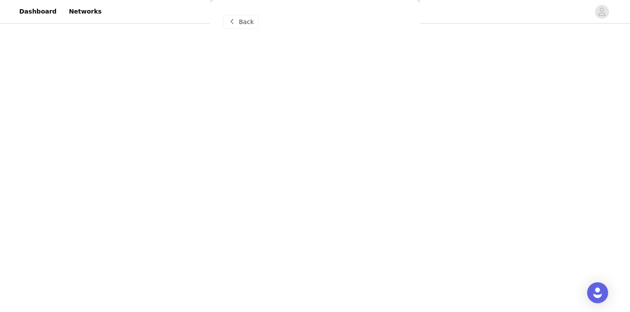
scroll to position [0, 0]
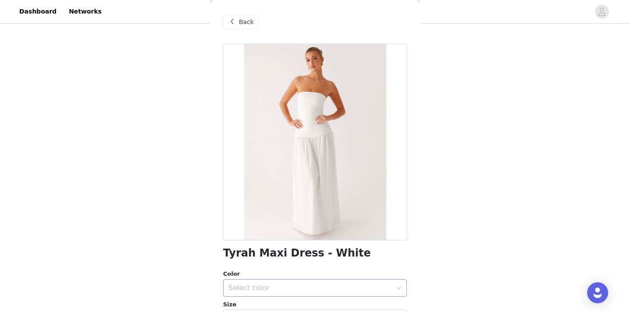
click at [260, 289] on div "Select color" at bounding box center [310, 288] width 164 height 9
click at [264, 304] on li "White" at bounding box center [315, 307] width 184 height 14
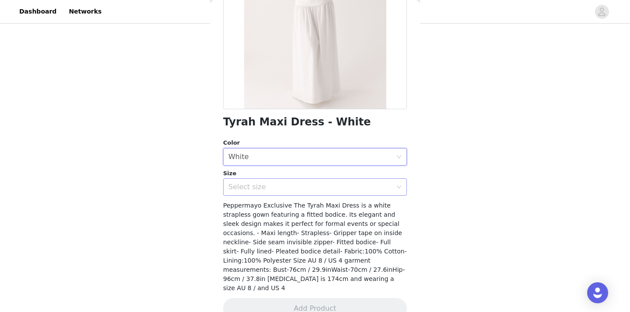
scroll to position [133, 0]
click at [304, 183] on div "Select size" at bounding box center [310, 186] width 164 height 9
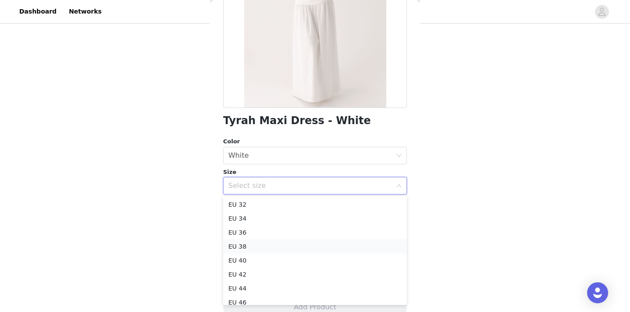
click at [282, 249] on li "EU 38" at bounding box center [315, 247] width 184 height 14
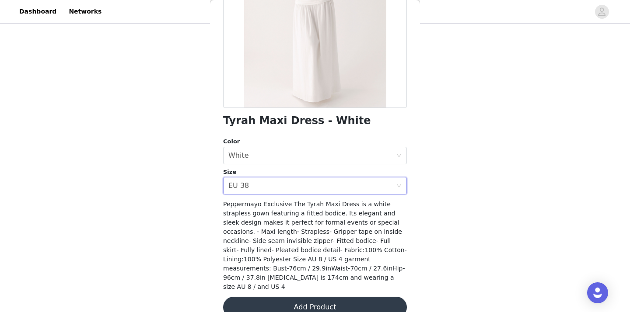
click at [308, 297] on button "Add Product" at bounding box center [315, 307] width 184 height 21
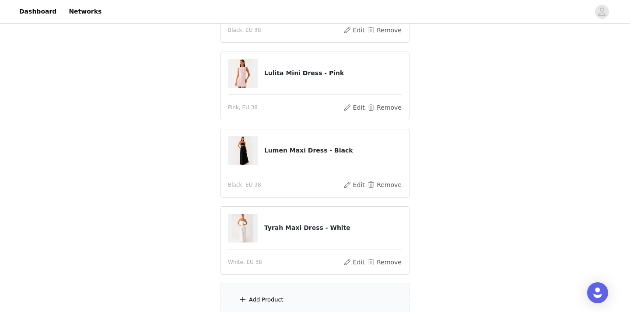
click at [251, 295] on div "Add Product" at bounding box center [315, 300] width 189 height 33
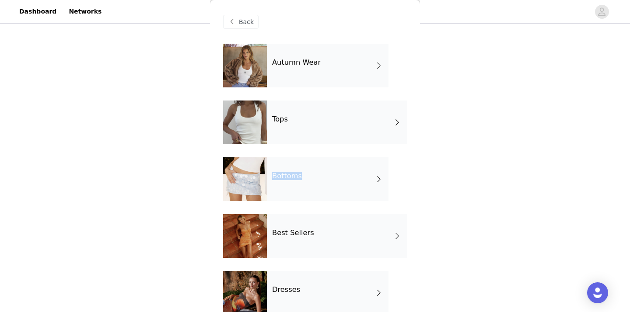
drag, startPoint x: 291, startPoint y: 188, endPoint x: 300, endPoint y: 138, distance: 50.7
click at [300, 138] on div "Autumn Wear Tops Bottoms Best Sellers Dresses Swim Girls Night Out Garden Party…" at bounding box center [315, 300] width 184 height 512
click at [286, 283] on div "Dresses" at bounding box center [328, 293] width 122 height 44
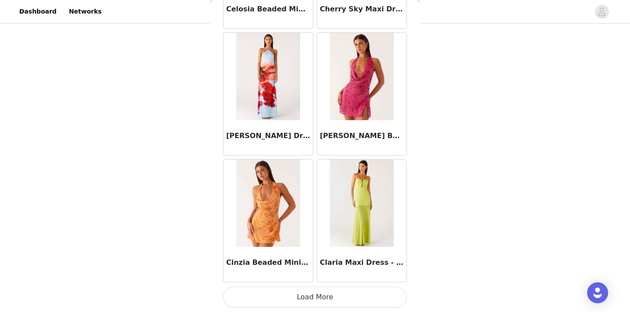
click at [305, 295] on button "Load More" at bounding box center [315, 297] width 184 height 21
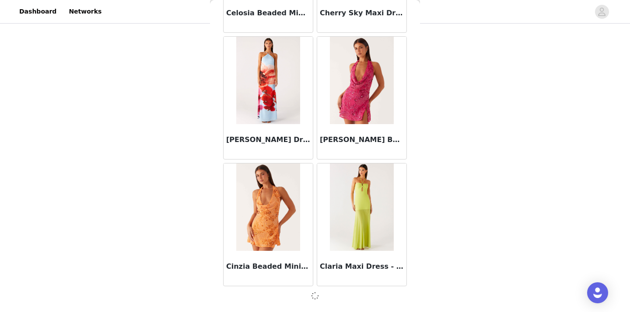
scroll to position [1023, 0]
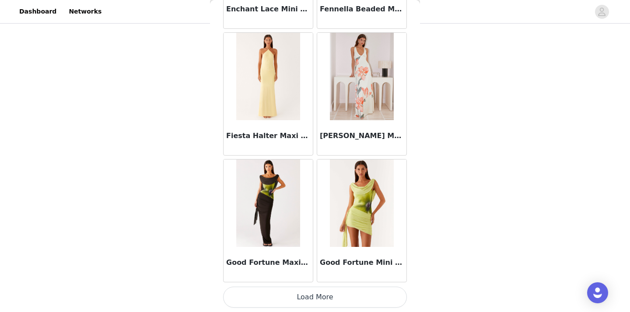
click at [298, 288] on button "Load More" at bounding box center [315, 297] width 184 height 21
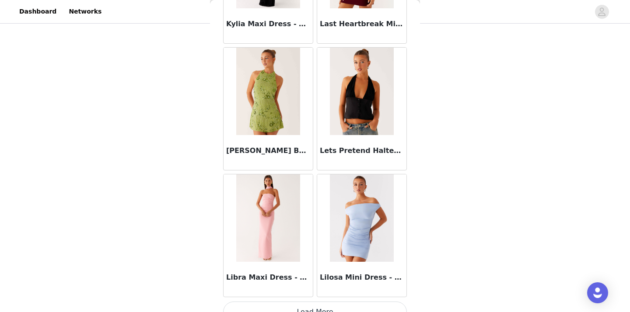
scroll to position [224, 0]
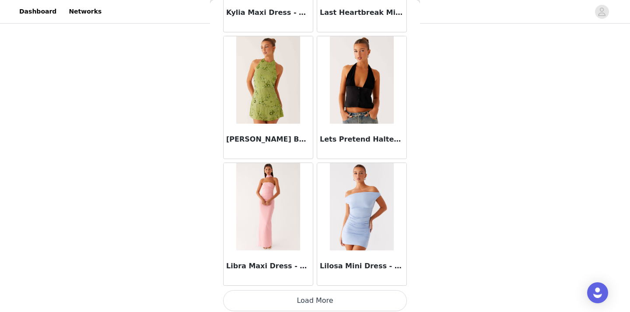
click at [303, 293] on button "Load More" at bounding box center [315, 301] width 184 height 21
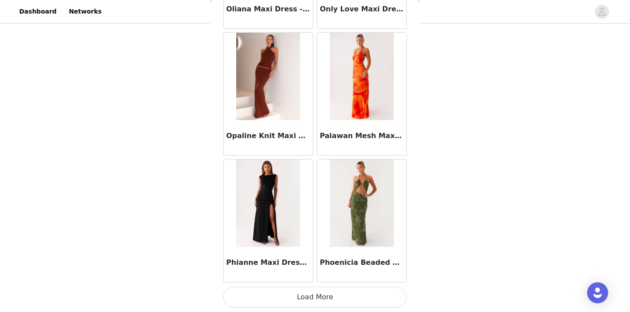
click at [312, 305] on button "Load More" at bounding box center [315, 297] width 184 height 21
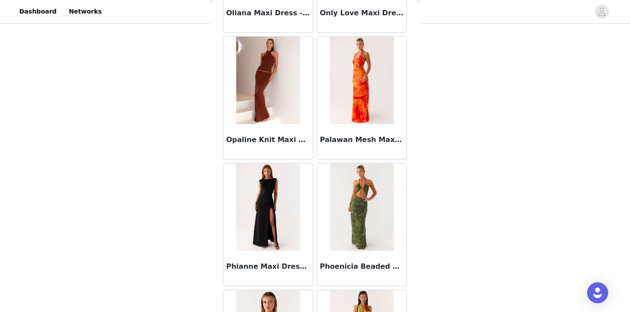
scroll to position [224, 0]
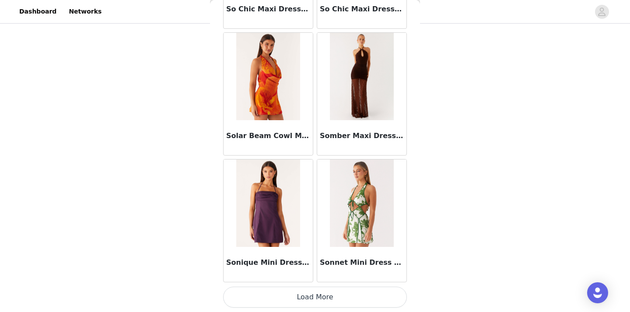
click at [310, 302] on button "Load More" at bounding box center [315, 297] width 184 height 21
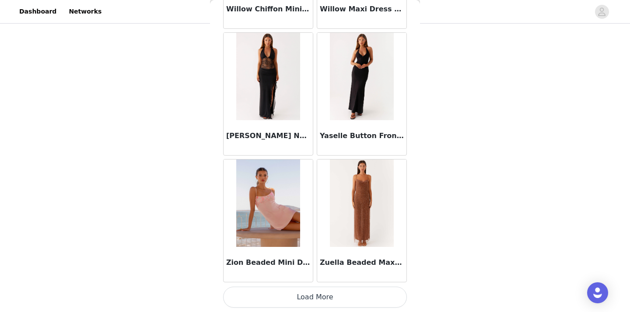
click at [327, 299] on button "Load More" at bounding box center [315, 297] width 184 height 21
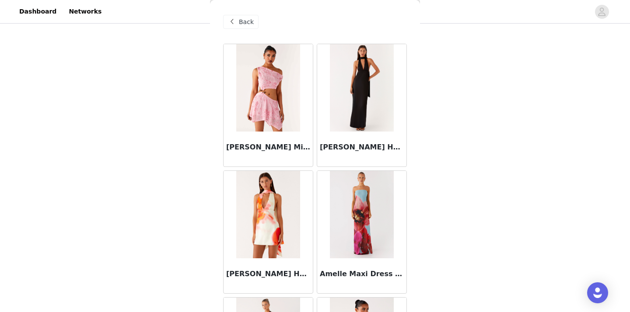
scroll to position [0, 0]
click at [232, 28] on div "Back" at bounding box center [240, 22] width 35 height 14
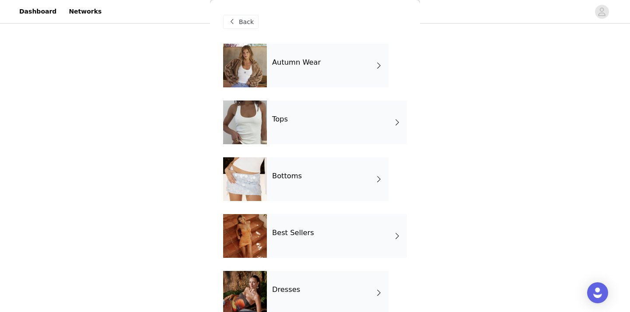
scroll to position [95, 0]
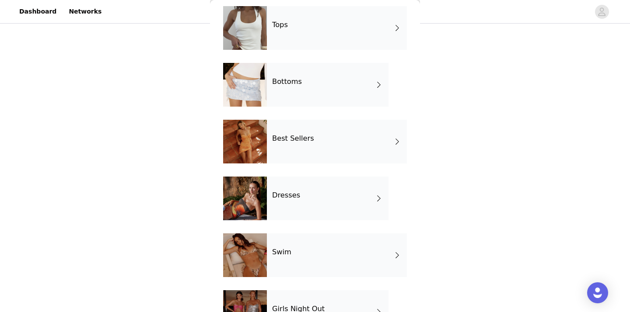
click at [307, 145] on div "Best Sellers" at bounding box center [337, 142] width 140 height 44
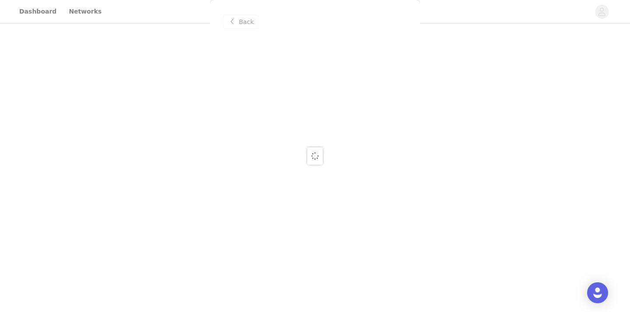
scroll to position [0, 0]
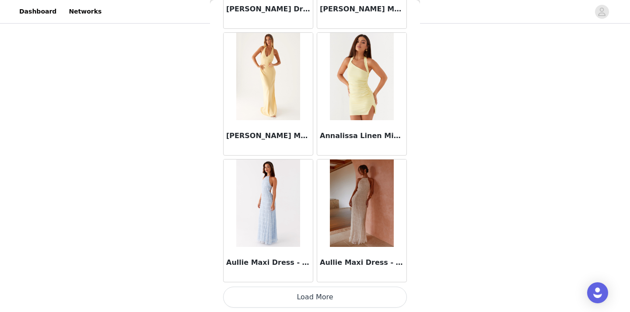
click at [307, 295] on button "Load More" at bounding box center [315, 297] width 184 height 21
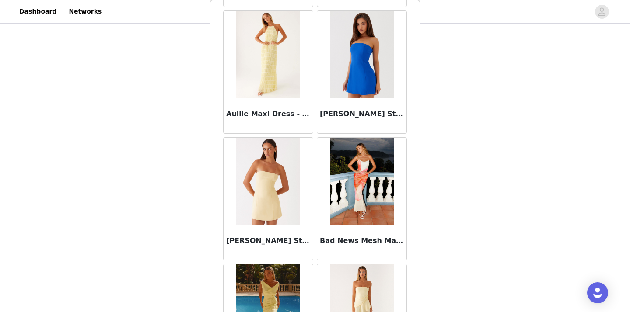
scroll to position [1306, 0]
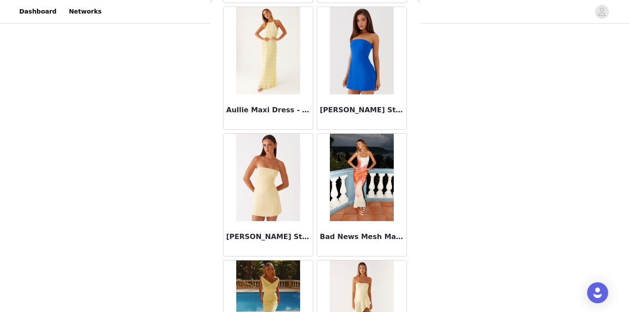
click at [269, 204] on img at bounding box center [267, 178] width 63 height 88
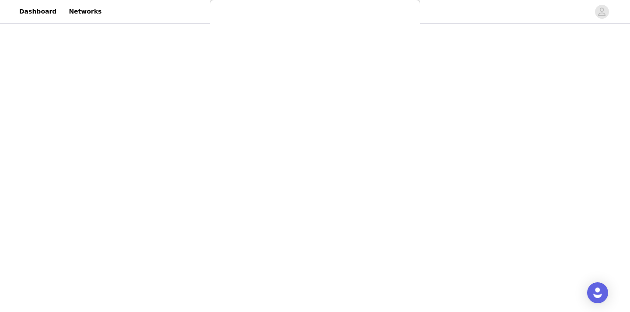
scroll to position [0, 0]
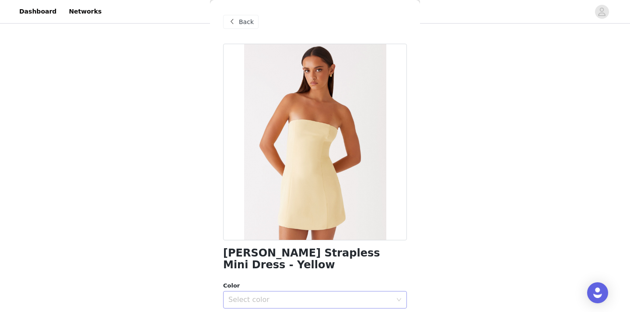
click at [272, 296] on div "Select color" at bounding box center [310, 300] width 164 height 9
click at [273, 304] on li "Yellow" at bounding box center [315, 307] width 184 height 14
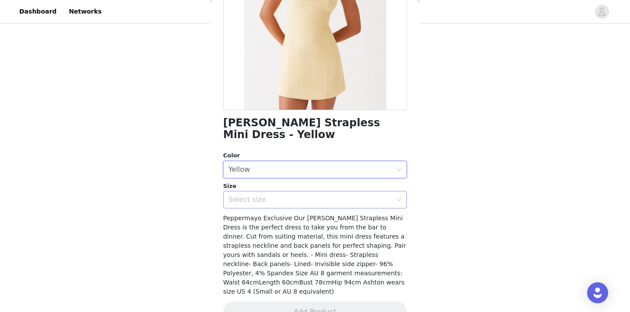
scroll to position [130, 0]
click at [285, 196] on div "Select size" at bounding box center [310, 200] width 164 height 9
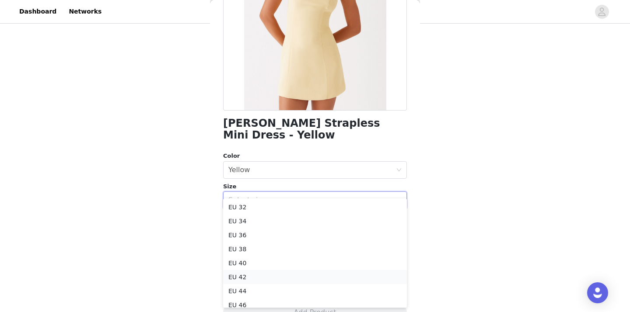
click at [279, 281] on li "EU 42" at bounding box center [315, 277] width 184 height 14
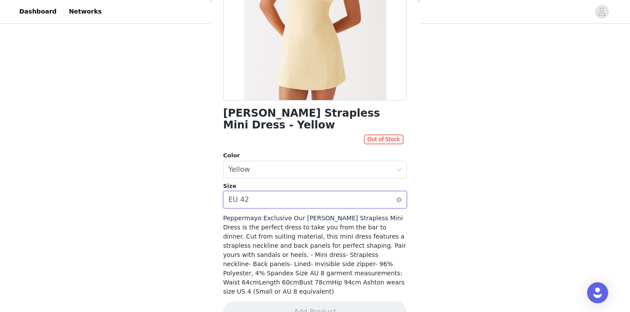
scroll to position [140, 0]
click at [326, 192] on div "Select size EU 42" at bounding box center [312, 200] width 168 height 17
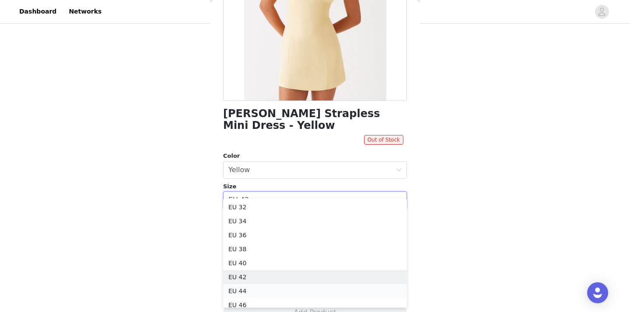
click at [291, 286] on li "EU 44" at bounding box center [315, 291] width 184 height 14
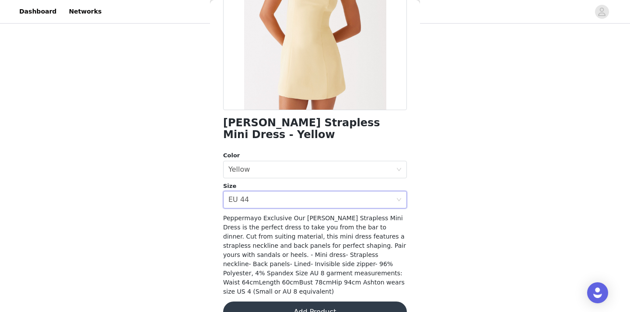
scroll to position [130, 0]
click at [285, 192] on div "Select size EU 44" at bounding box center [312, 200] width 168 height 17
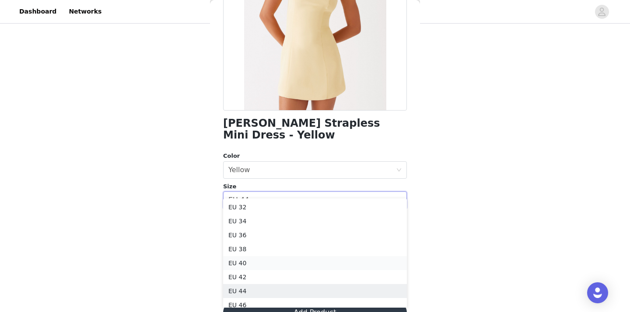
click at [266, 260] on li "EU 40" at bounding box center [315, 263] width 184 height 14
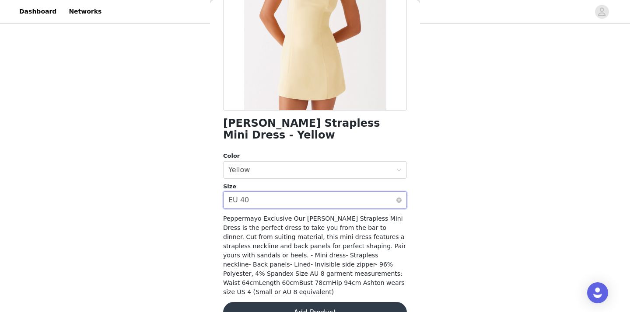
click at [305, 192] on div "Select size EU 40" at bounding box center [312, 200] width 168 height 17
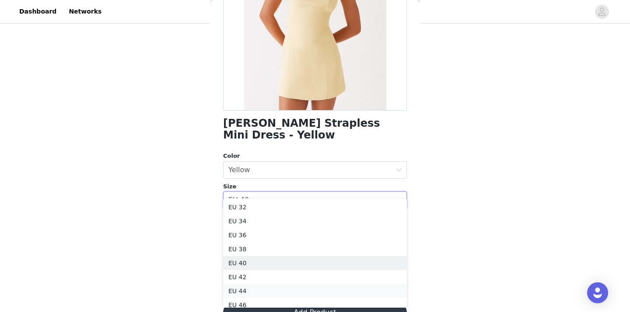
drag, startPoint x: 278, startPoint y: 278, endPoint x: 278, endPoint y: 288, distance: 9.2
click at [277, 288] on ul "EU 32 EU 34 EU 36 EU 38 EU 40 EU 42 EU 44 EU 46 EU 48 EU 50" at bounding box center [315, 253] width 184 height 109
click at [279, 288] on li "EU 44" at bounding box center [315, 291] width 184 height 14
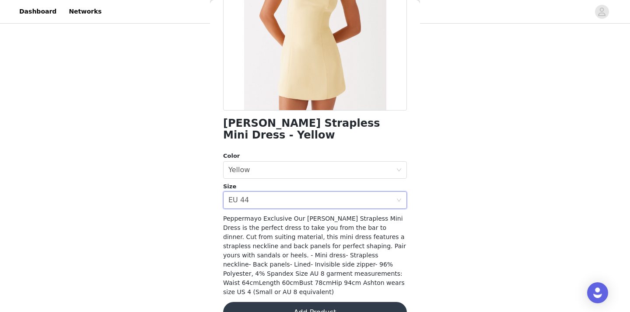
scroll to position [224, 0]
click at [308, 302] on button "Add Product" at bounding box center [315, 312] width 184 height 21
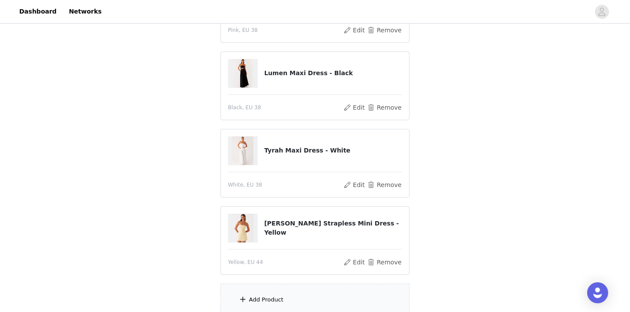
click at [305, 291] on div "Add Product" at bounding box center [315, 300] width 189 height 33
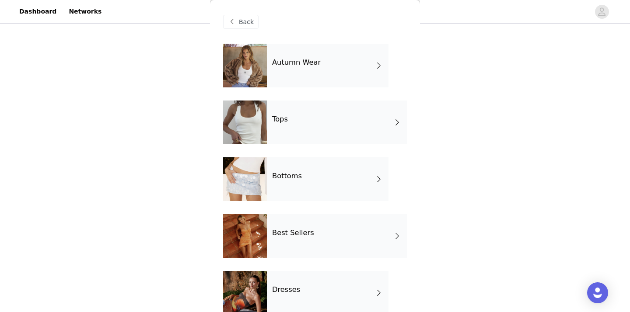
click at [284, 233] on h4 "Best Sellers" at bounding box center [293, 233] width 42 height 8
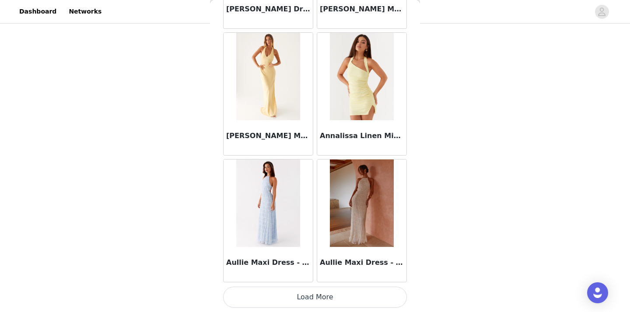
click at [285, 291] on button "Load More" at bounding box center [315, 297] width 184 height 21
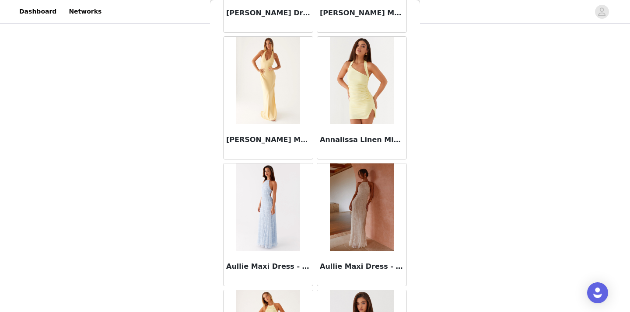
scroll to position [302, 0]
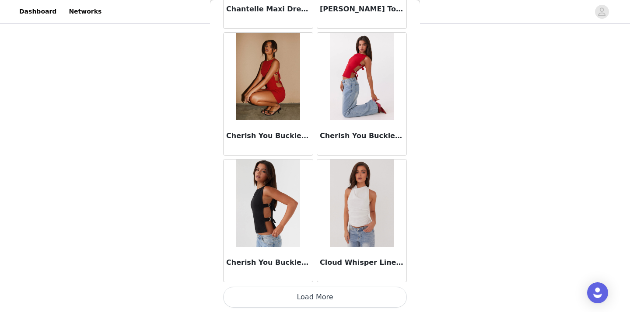
click at [304, 300] on button "Load More" at bounding box center [315, 297] width 184 height 21
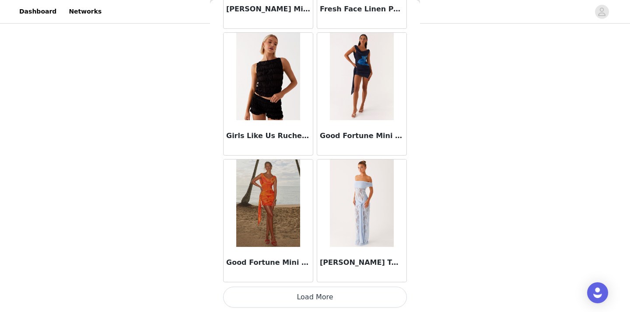
scroll to position [3565, 0]
click at [315, 294] on button "Load More" at bounding box center [315, 297] width 184 height 21
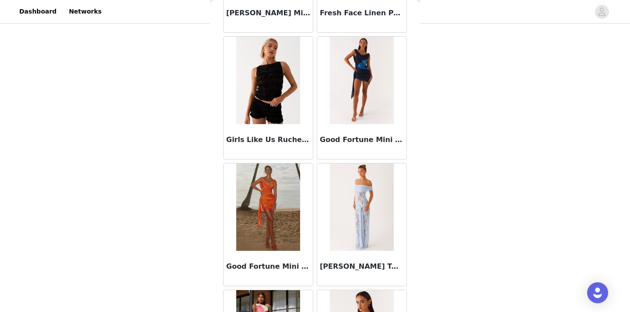
scroll to position [302, 0]
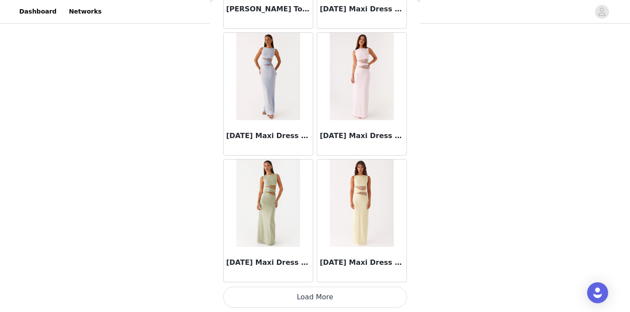
click at [338, 292] on button "Load More" at bounding box center [315, 297] width 184 height 21
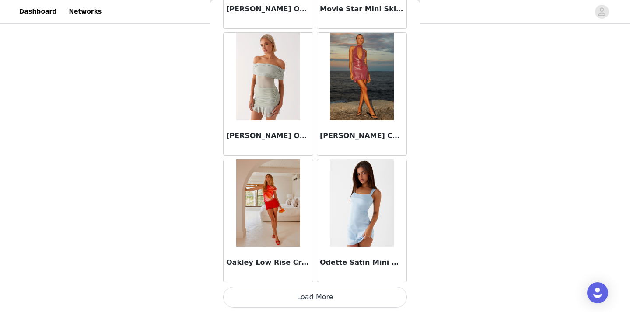
click at [311, 302] on button "Load More" at bounding box center [315, 297] width 184 height 21
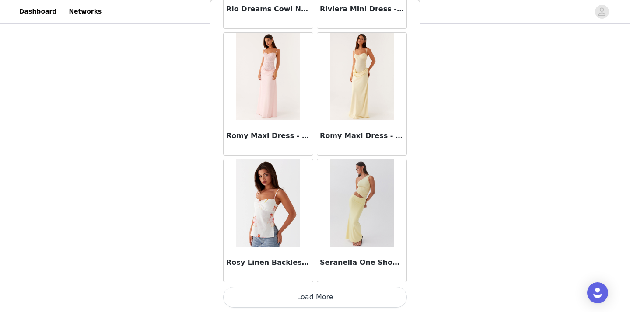
click at [312, 301] on button "Load More" at bounding box center [315, 297] width 184 height 21
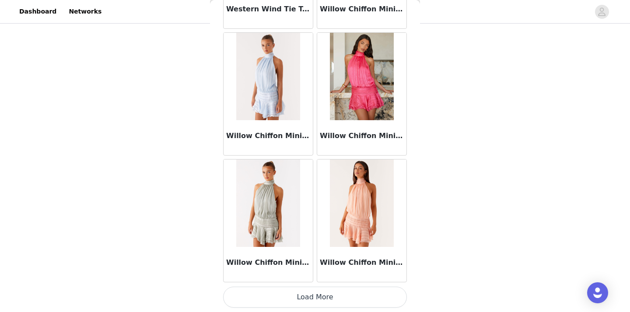
scroll to position [8642, 0]
click at [328, 292] on button "Load More" at bounding box center [315, 297] width 184 height 21
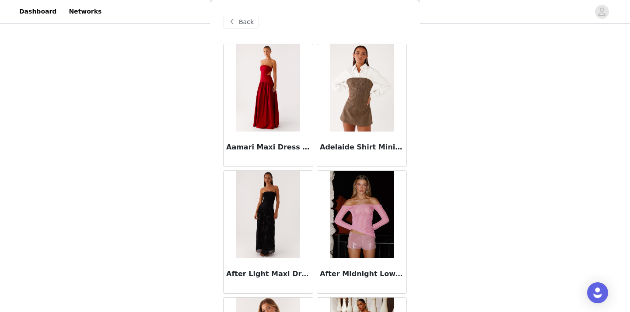
scroll to position [207, 0]
click at [242, 27] on div "Back" at bounding box center [240, 22] width 35 height 14
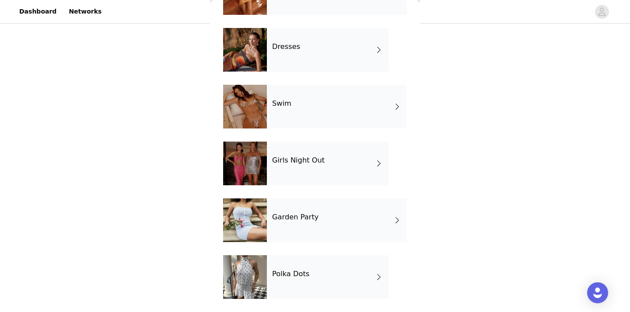
scroll to position [243, 0]
click at [336, 216] on div "Garden Party" at bounding box center [337, 221] width 140 height 44
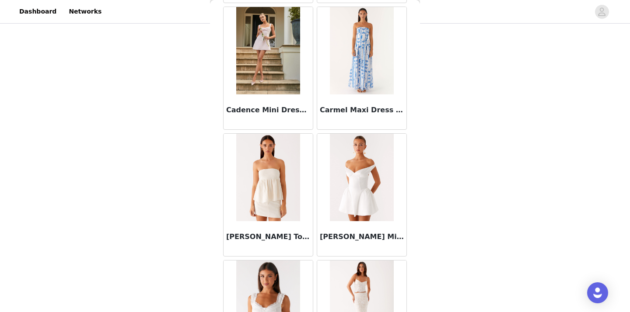
scroll to position [873, 0]
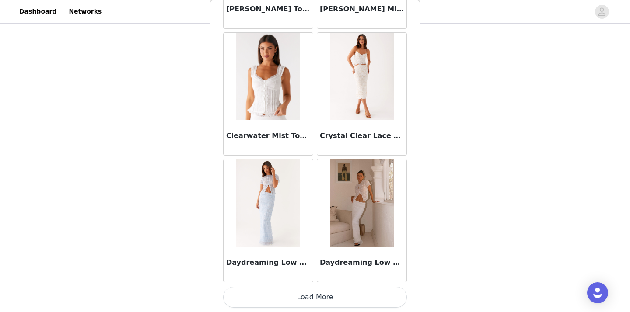
click at [323, 300] on button "Load More" at bounding box center [315, 297] width 184 height 21
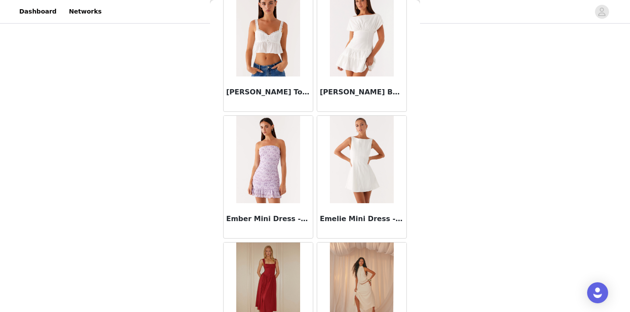
scroll to position [1733, 0]
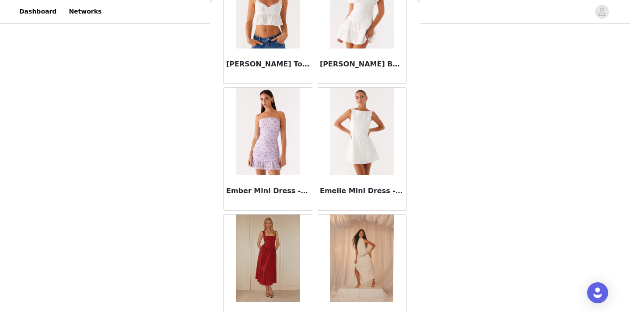
click at [366, 140] on img at bounding box center [361, 132] width 63 height 88
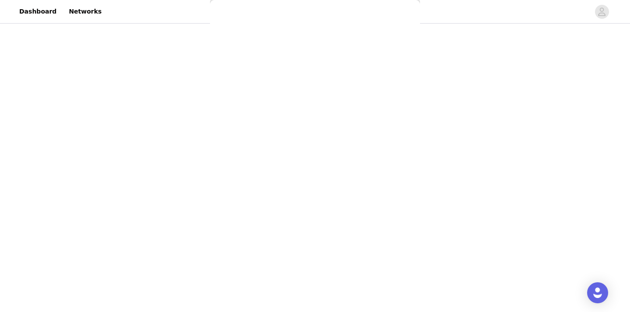
scroll to position [0, 0]
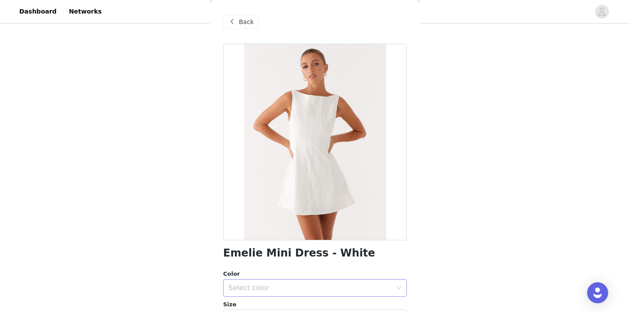
click at [290, 288] on div "Select color" at bounding box center [310, 288] width 164 height 9
click at [284, 305] on li "White" at bounding box center [315, 307] width 184 height 14
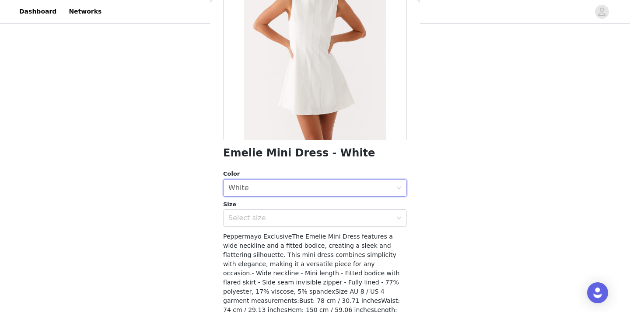
scroll to position [123, 0]
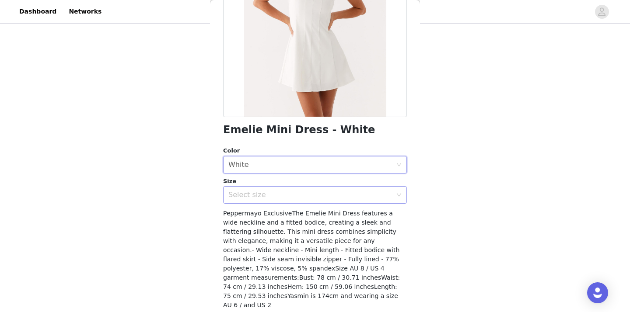
click at [307, 203] on div "Select size" at bounding box center [315, 195] width 184 height 18
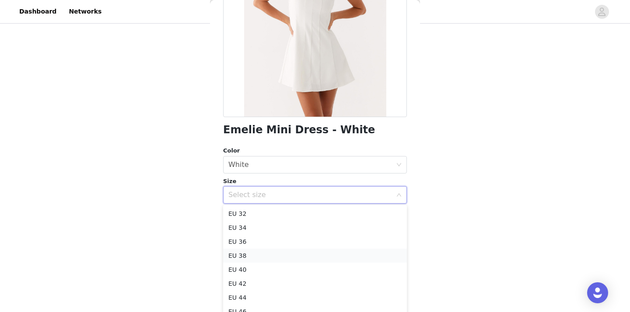
click at [273, 262] on li "EU 38" at bounding box center [315, 256] width 184 height 14
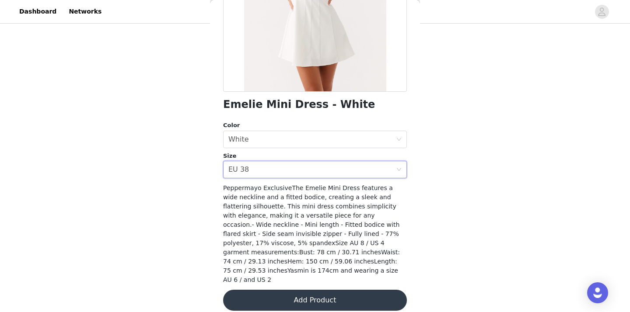
scroll to position [148, 0]
click at [299, 291] on button "Add Product" at bounding box center [315, 301] width 184 height 21
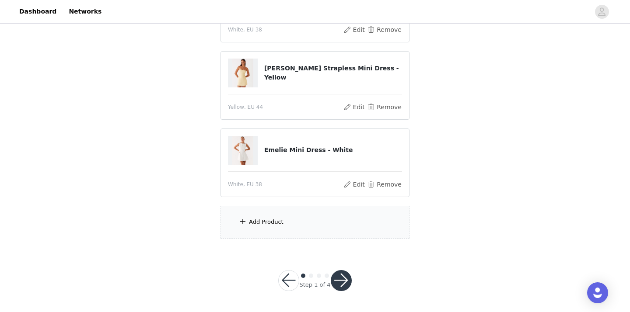
scroll to position [379, 0]
click at [295, 218] on div "Add Product" at bounding box center [315, 223] width 189 height 33
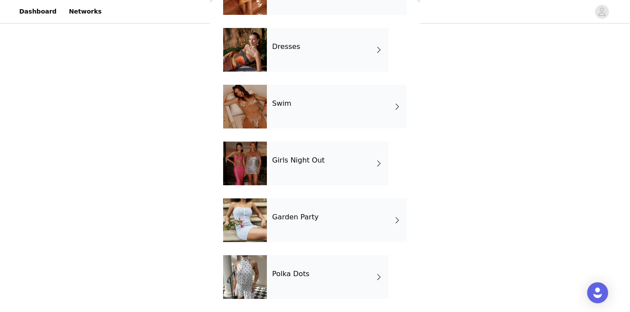
scroll to position [243, 0]
click at [281, 270] on h4 "Polka Dots" at bounding box center [290, 274] width 37 height 8
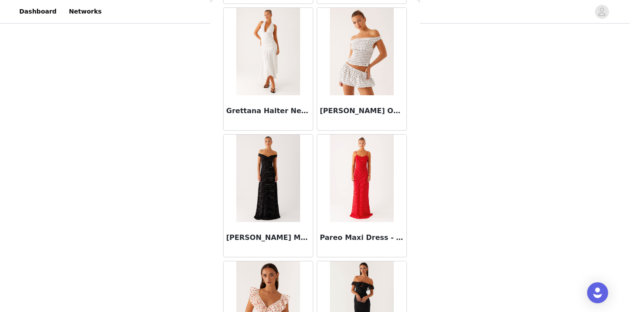
scroll to position [665, 0]
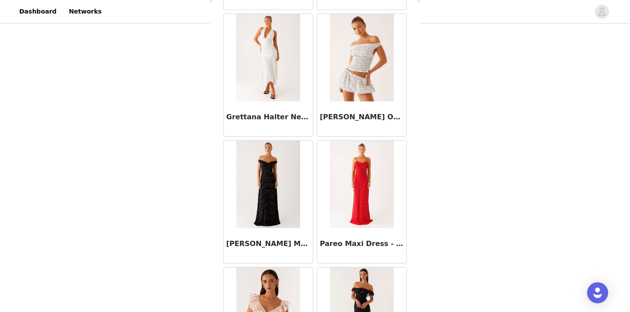
click at [270, 188] on img at bounding box center [267, 185] width 63 height 88
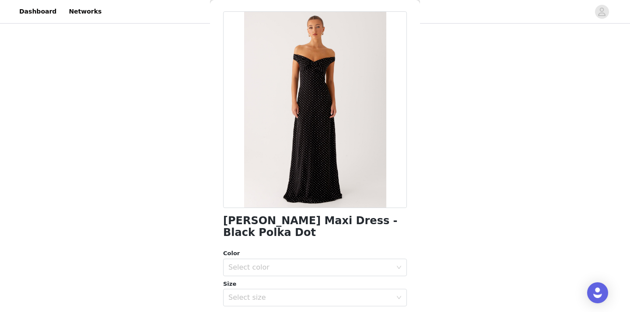
scroll to position [75, 0]
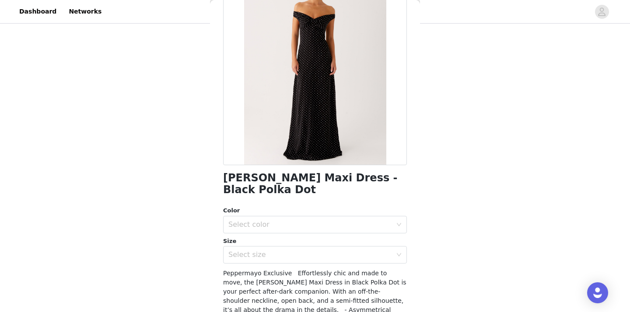
click at [289, 207] on div "Color" at bounding box center [315, 211] width 184 height 9
click at [289, 221] on div "Select color" at bounding box center [310, 225] width 164 height 9
click at [289, 236] on li "Black Polka Dot" at bounding box center [315, 232] width 184 height 14
click at [291, 251] on div "Select size" at bounding box center [310, 255] width 164 height 9
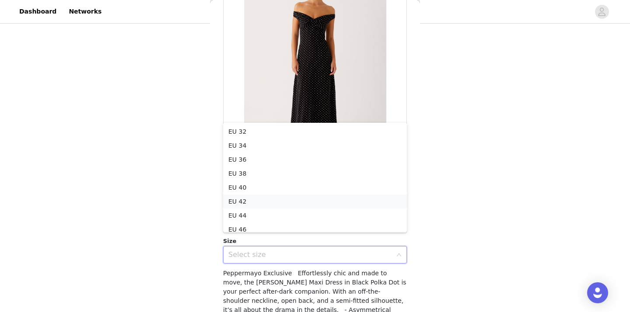
scroll to position [4, 0]
click at [265, 165] on li "EU 38" at bounding box center [315, 169] width 184 height 14
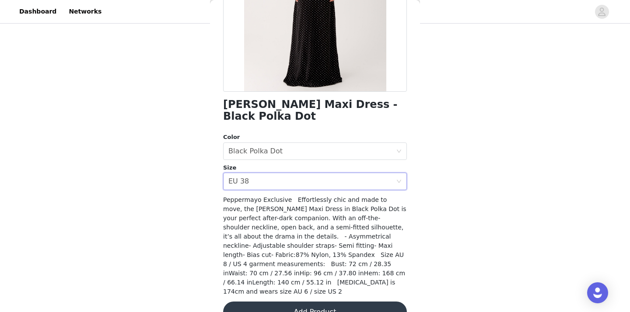
scroll to position [148, 0]
click at [296, 302] on button "Add Product" at bounding box center [315, 312] width 184 height 21
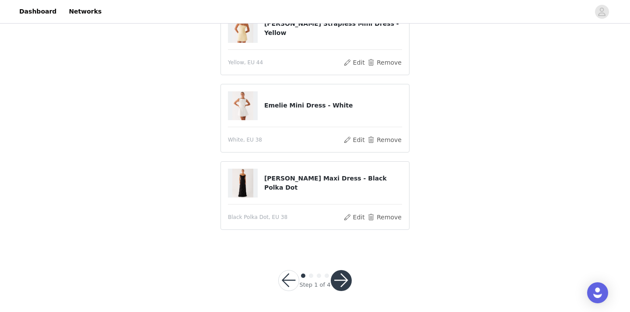
scroll to position [400, 0]
click at [340, 272] on button "button" at bounding box center [341, 281] width 21 height 21
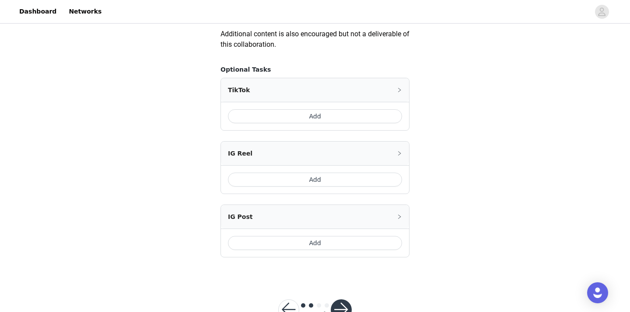
scroll to position [517, 0]
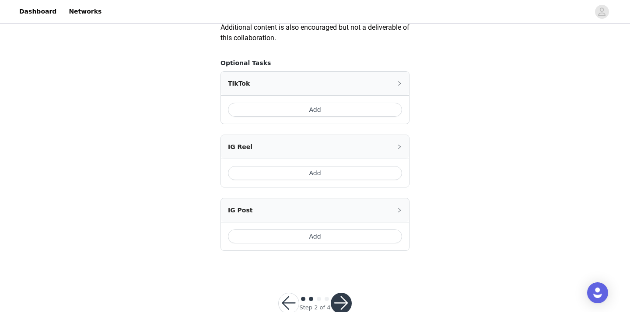
click at [308, 173] on button "Add" at bounding box center [315, 173] width 174 height 14
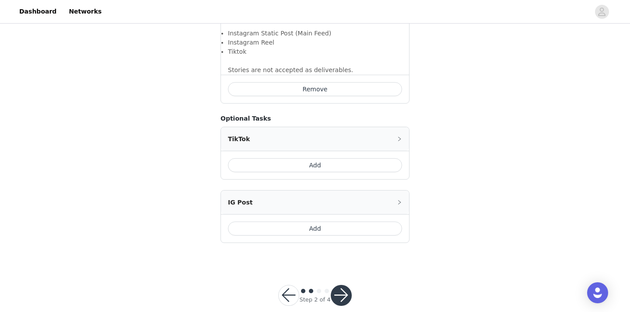
scroll to position [650, 0]
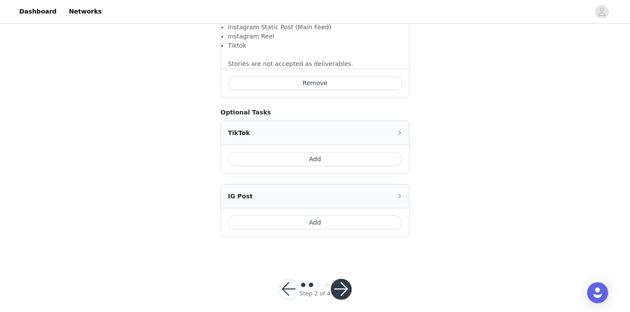
click at [319, 222] on button "Add" at bounding box center [315, 223] width 174 height 14
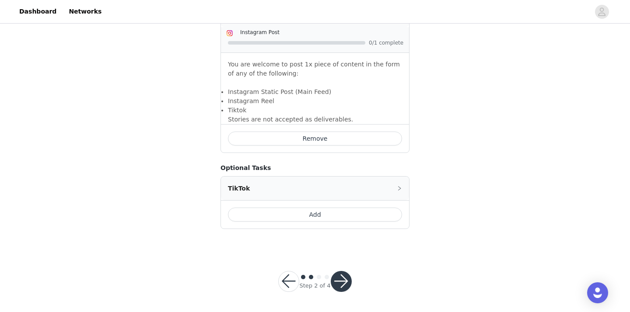
scroll to position [755, 0]
click at [343, 286] on button "button" at bounding box center [341, 282] width 21 height 21
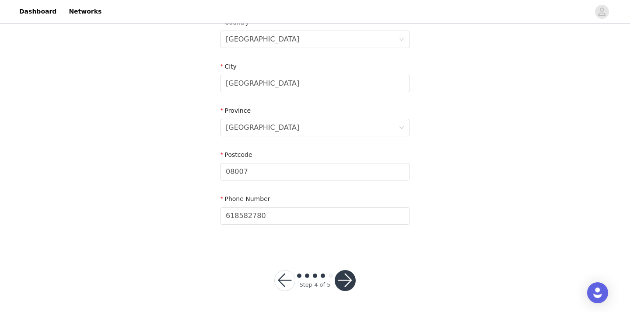
scroll to position [284, 0]
click at [343, 277] on button "button" at bounding box center [345, 281] width 21 height 21
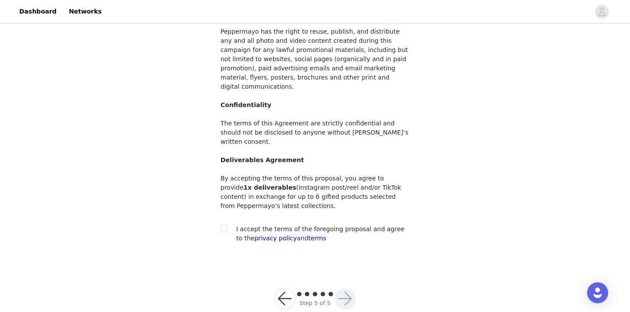
scroll to position [92, 0]
click at [221, 226] on input "checkbox" at bounding box center [224, 229] width 6 height 6
checkbox input "true"
click at [336, 289] on button "button" at bounding box center [345, 299] width 21 height 21
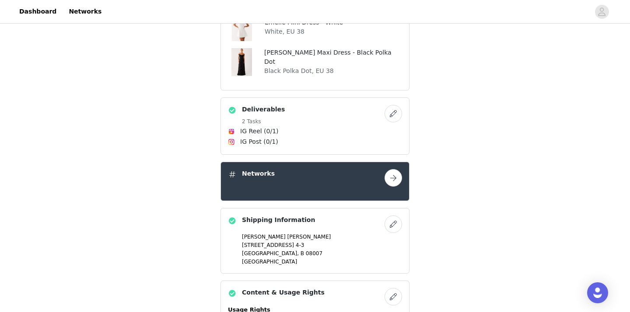
scroll to position [470, 0]
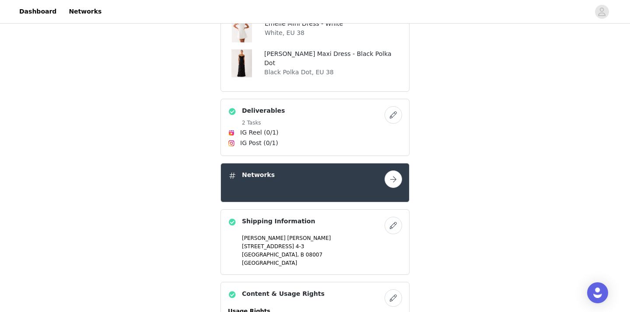
click at [396, 179] on button "button" at bounding box center [394, 180] width 18 height 18
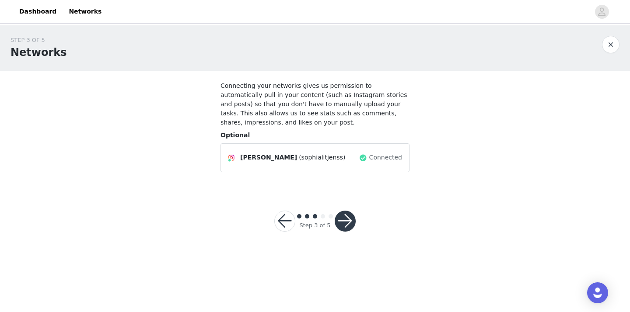
click at [353, 219] on button "button" at bounding box center [345, 221] width 21 height 21
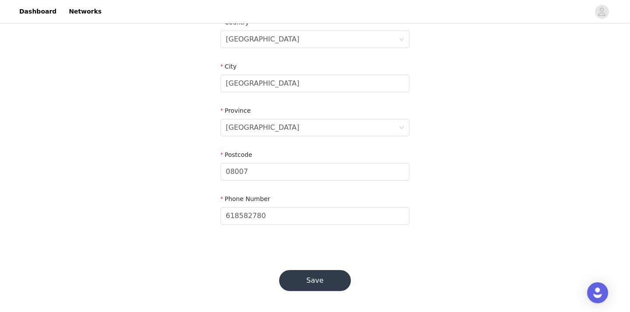
scroll to position [284, 0]
click at [316, 274] on button "Save" at bounding box center [315, 281] width 72 height 21
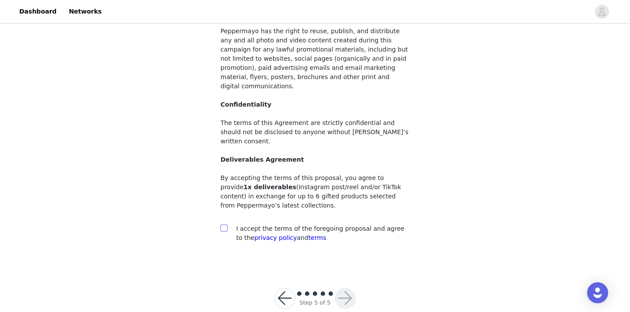
scroll to position [92, 0]
click at [224, 225] on div "I accept the terms of the foregoing proposal and agree to the privacy policy an…" at bounding box center [315, 234] width 189 height 18
click at [224, 226] on input "checkbox" at bounding box center [224, 229] width 6 height 6
checkbox input "true"
click at [344, 289] on button "button" at bounding box center [345, 299] width 21 height 21
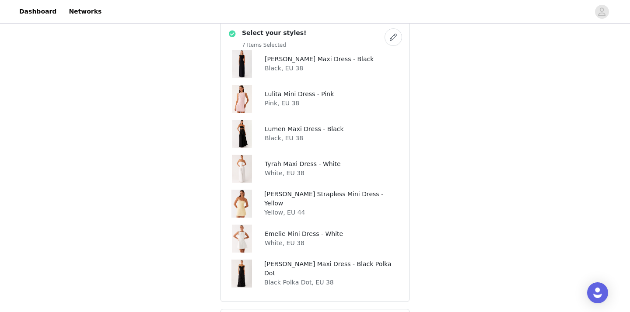
scroll to position [260, 0]
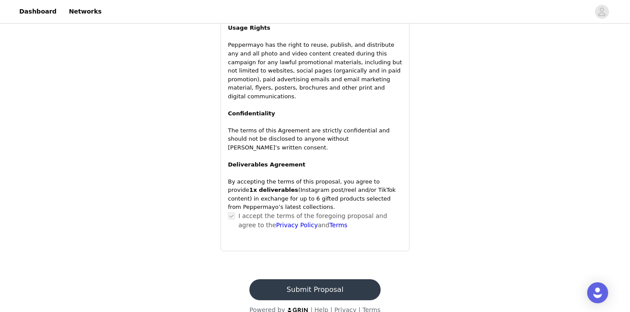
click at [316, 280] on button "Submit Proposal" at bounding box center [314, 290] width 131 height 21
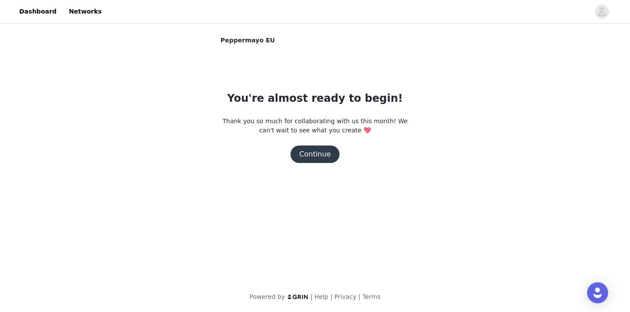
click at [308, 162] on button "Continue" at bounding box center [315, 155] width 49 height 18
